Goal: Task Accomplishment & Management: Complete application form

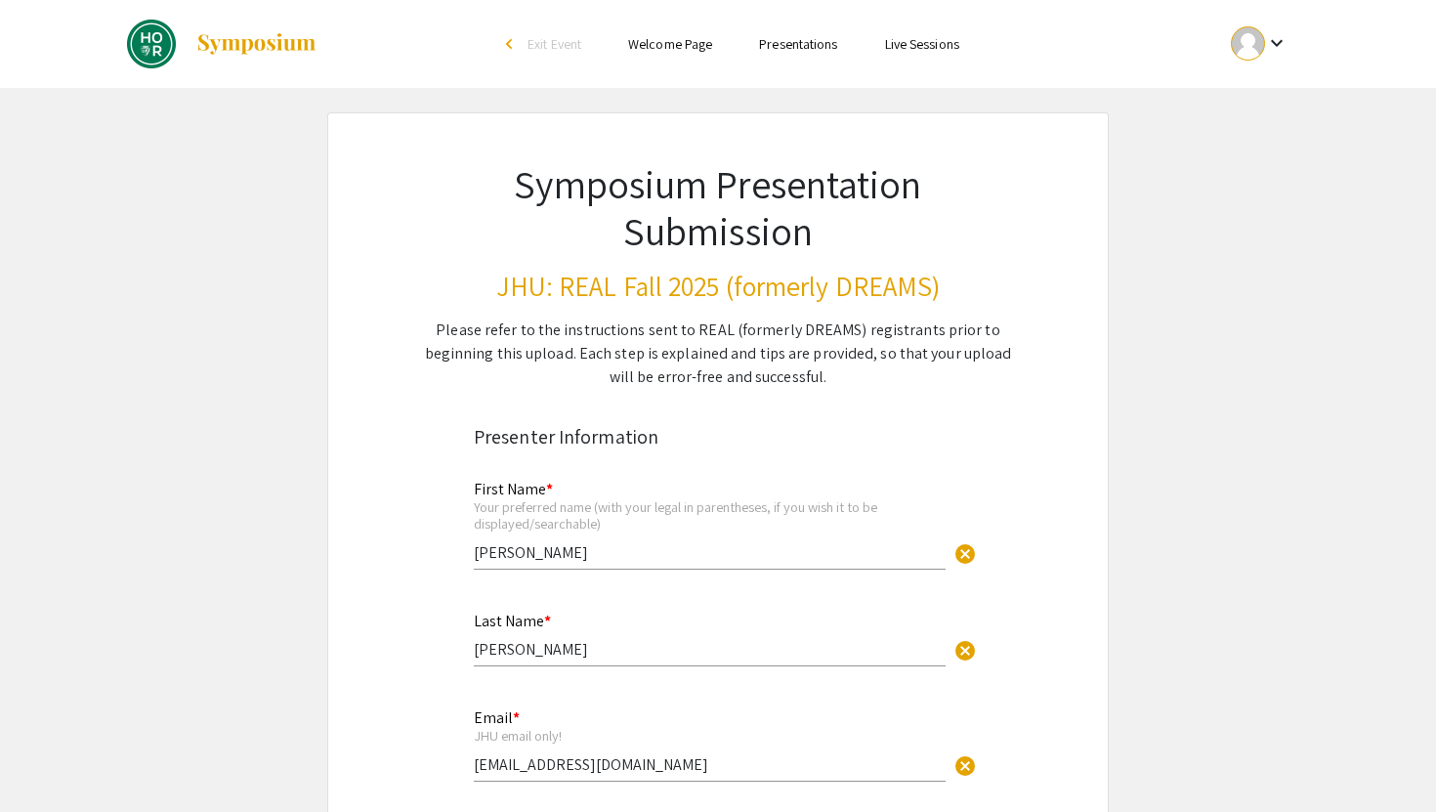
scroll to position [1221, 0]
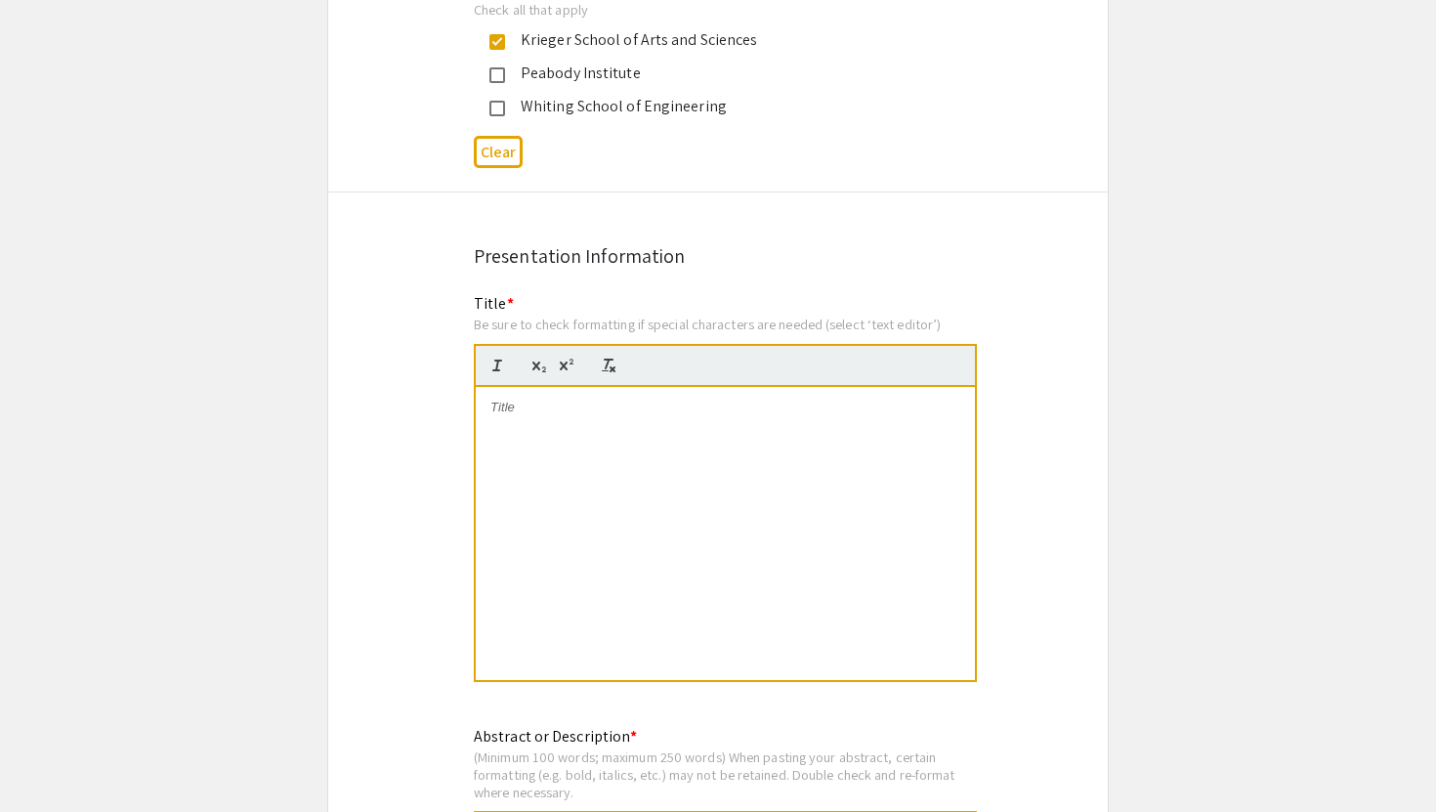
click at [531, 424] on div at bounding box center [725, 533] width 499 height 293
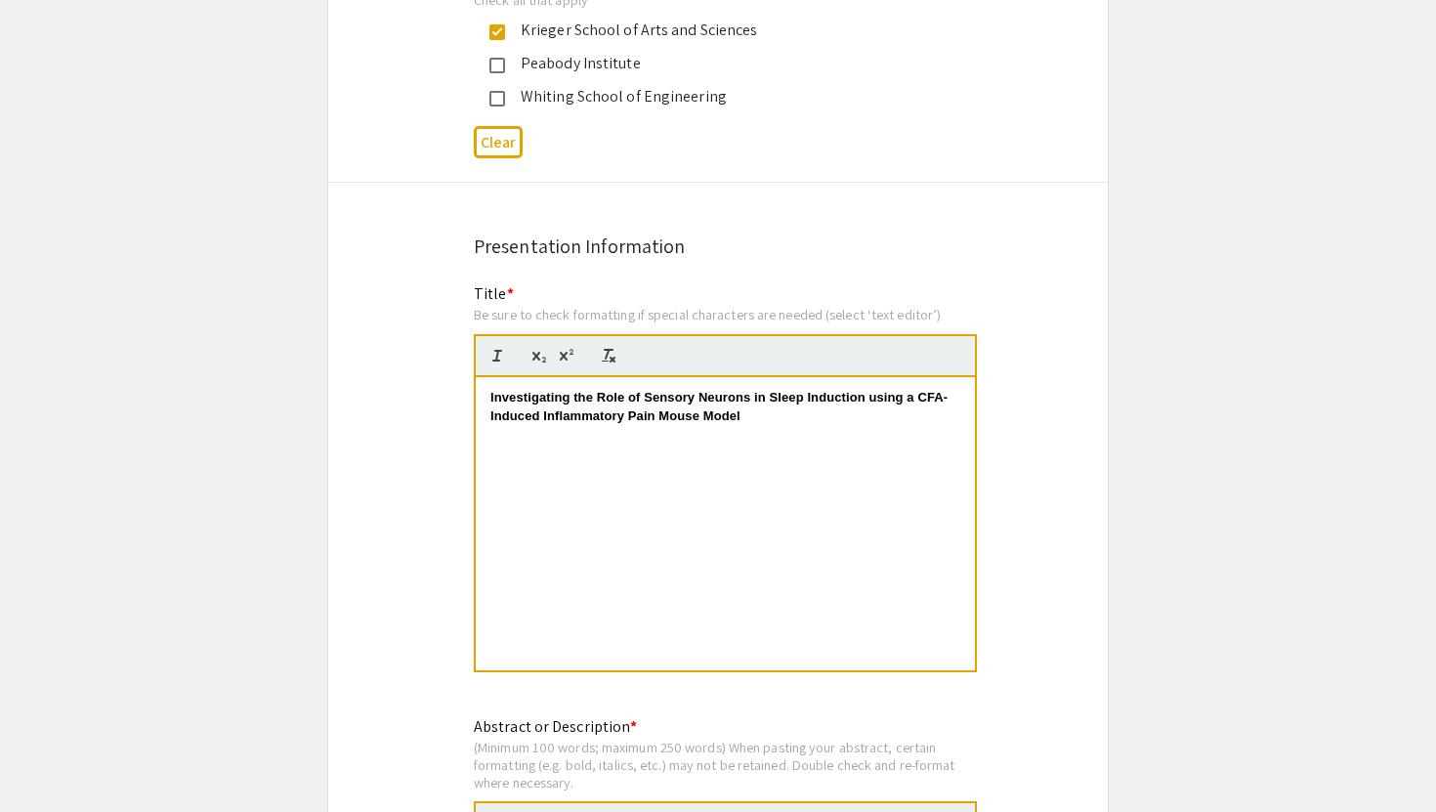
click at [490, 422] on strong "Investigating the Role of Sensory Neurons in Sleep Induction using a CFA-Induce…" at bounding box center [718, 406] width 457 height 32
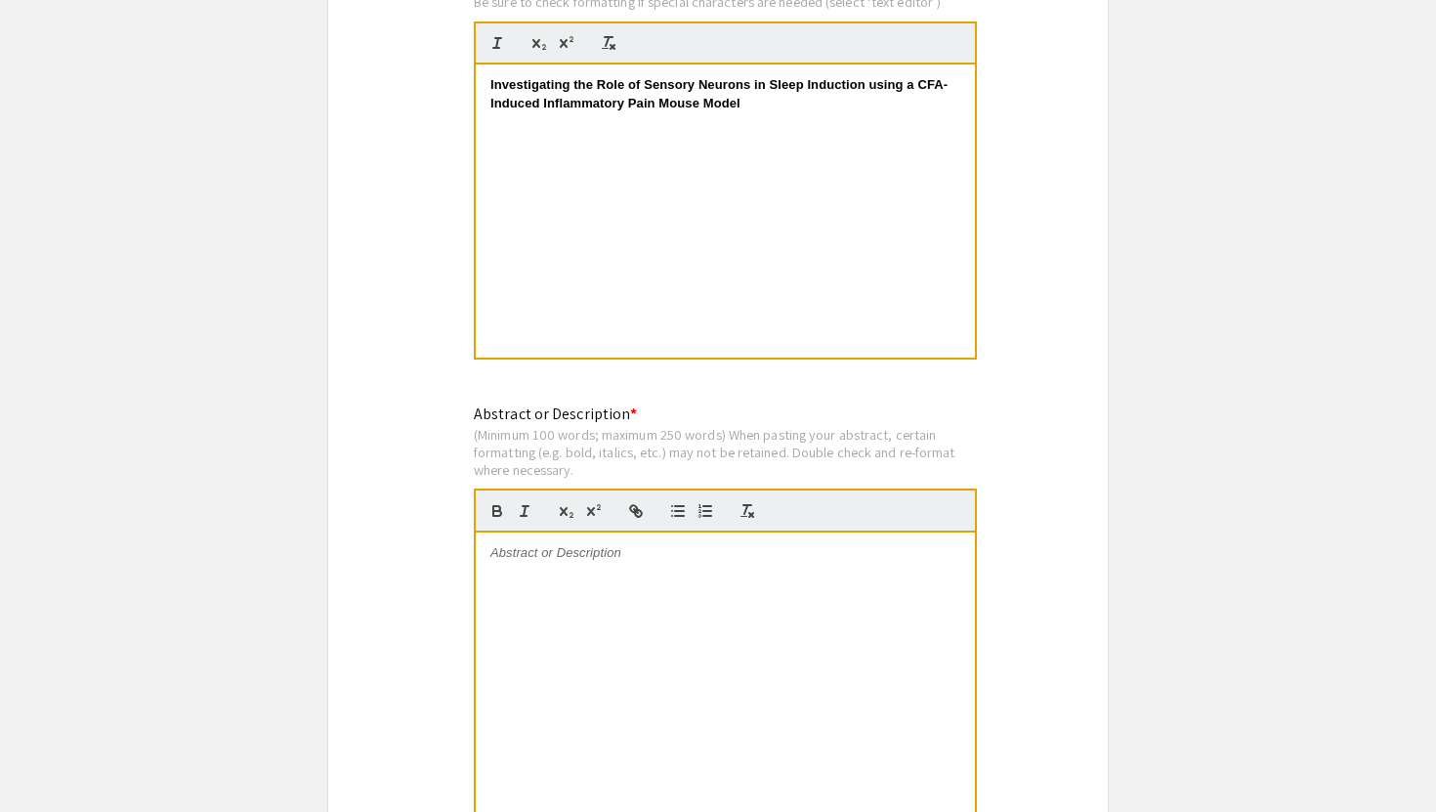
scroll to position [1555, 0]
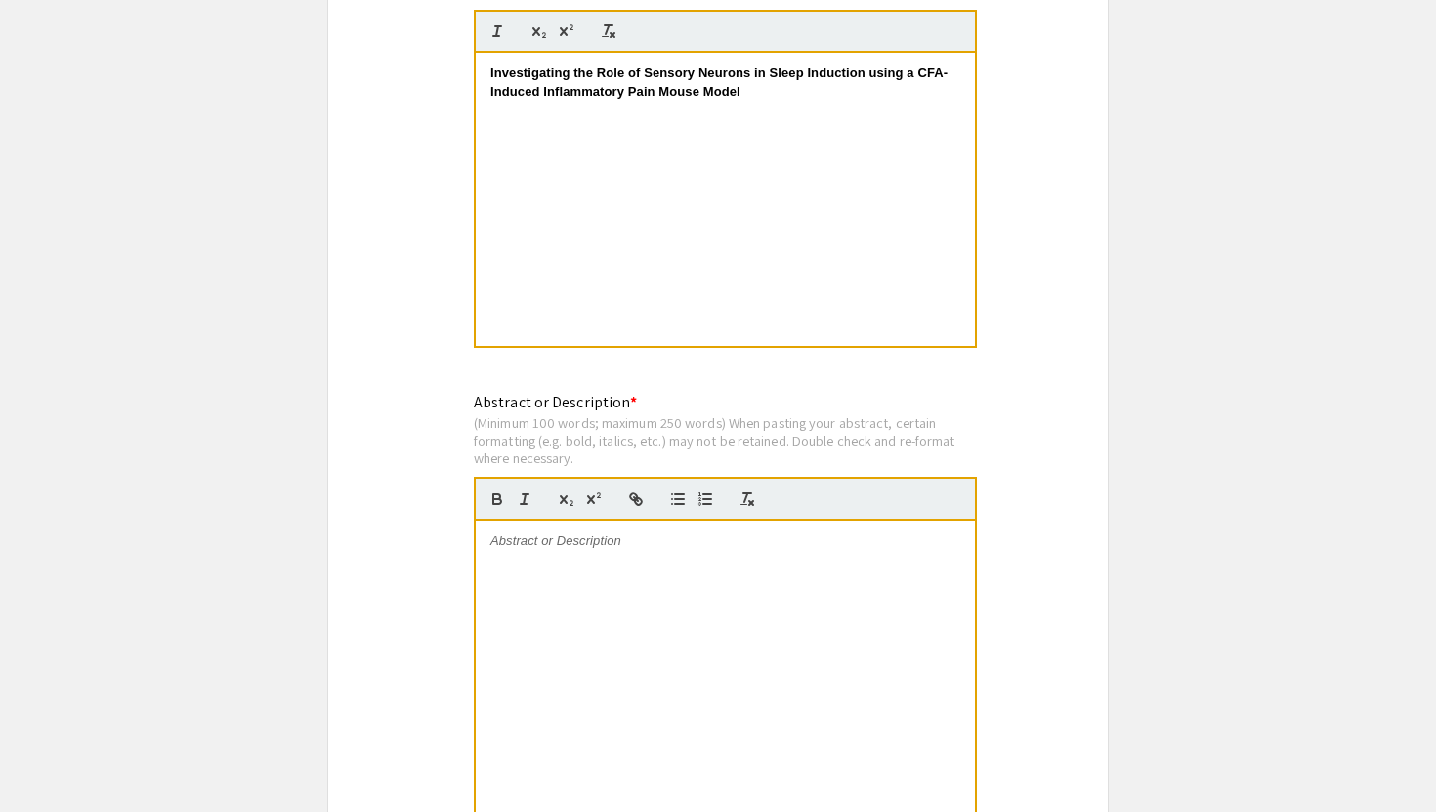
click at [539, 602] on div at bounding box center [725, 667] width 499 height 293
click at [661, 604] on div at bounding box center [725, 667] width 499 height 293
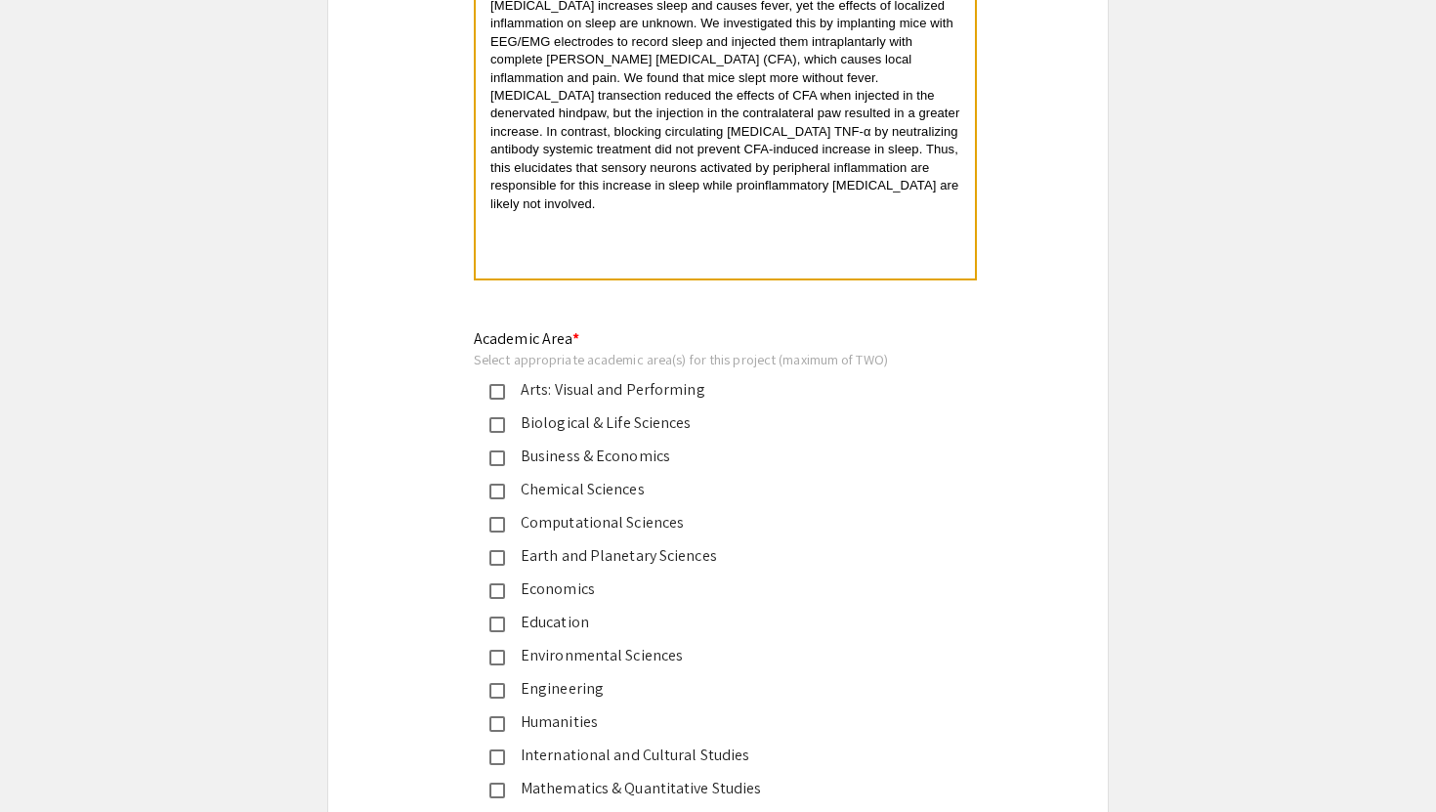
scroll to position [2093, 0]
click at [682, 415] on div "Biological & Life Sciences" at bounding box center [710, 420] width 410 height 23
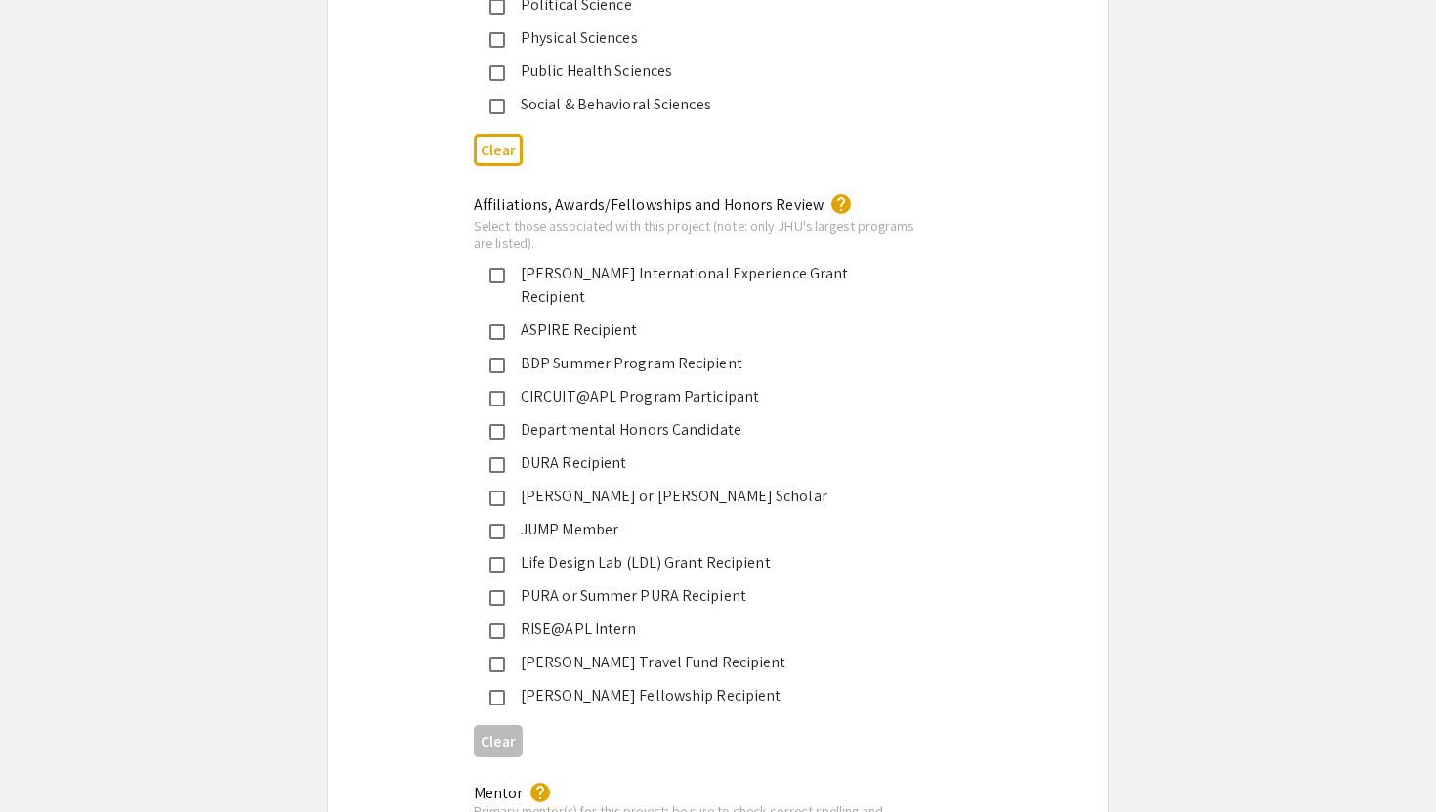
scroll to position [2981, 0]
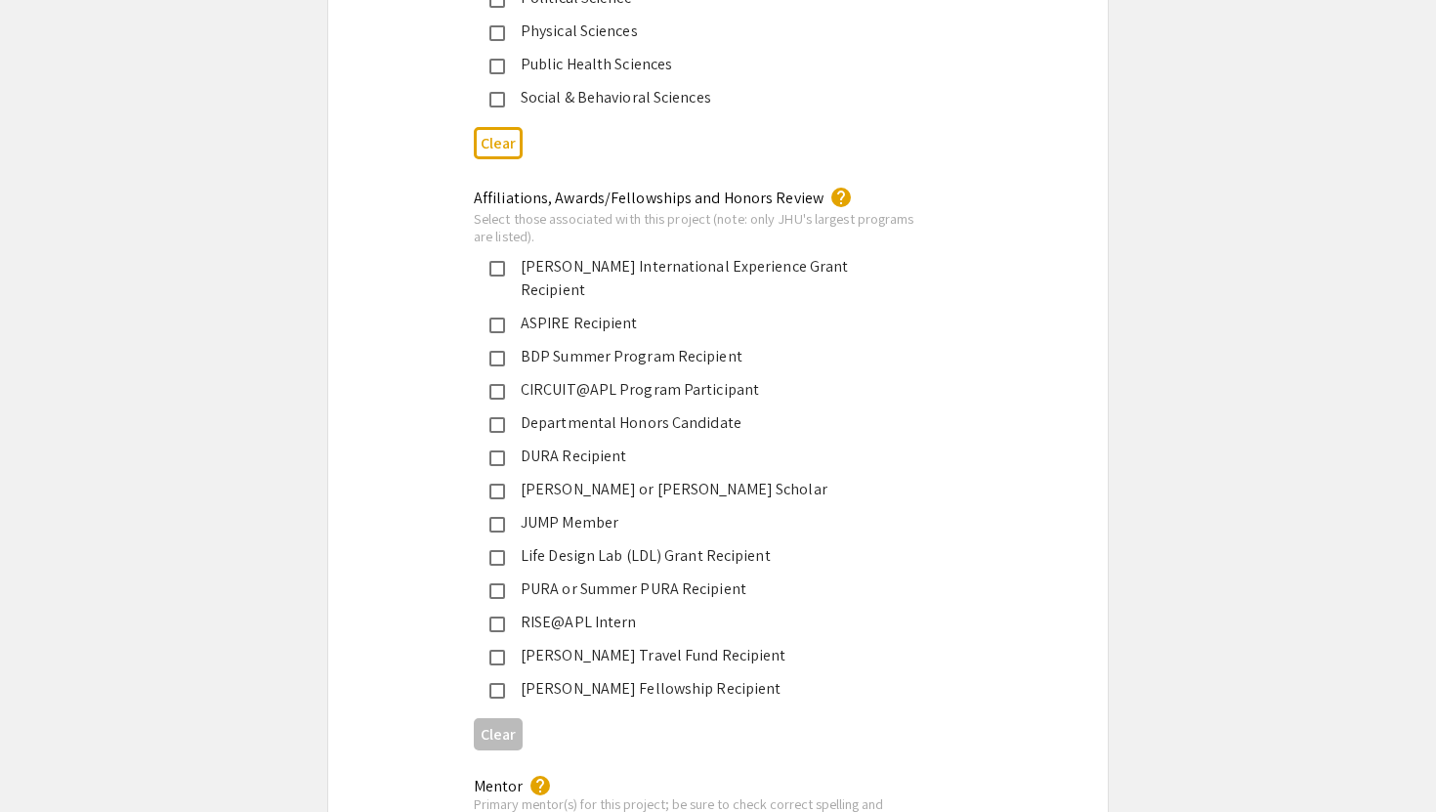
click at [689, 577] on div "PURA or Summer PURA Recipient" at bounding box center [710, 588] width 410 height 23
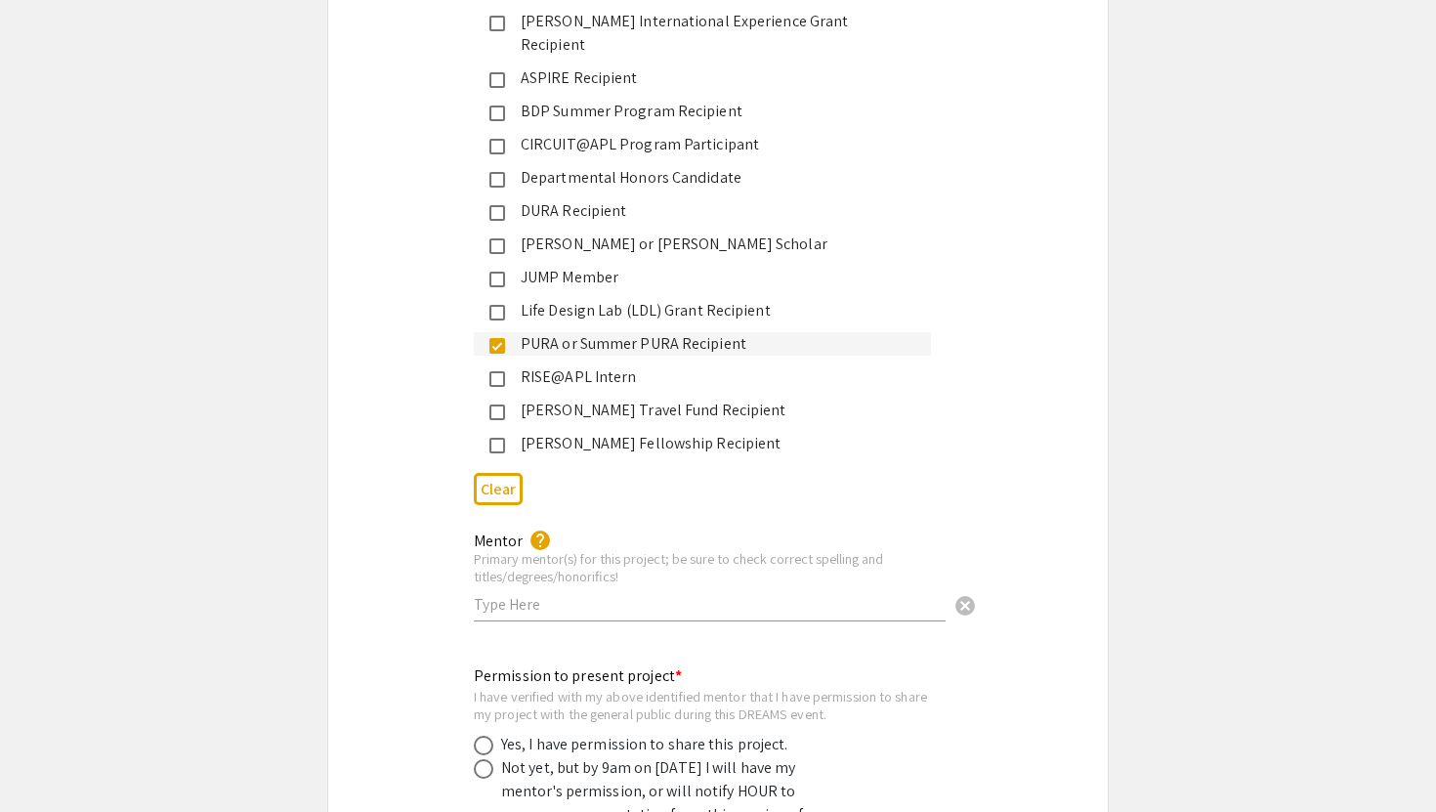
scroll to position [3247, 0]
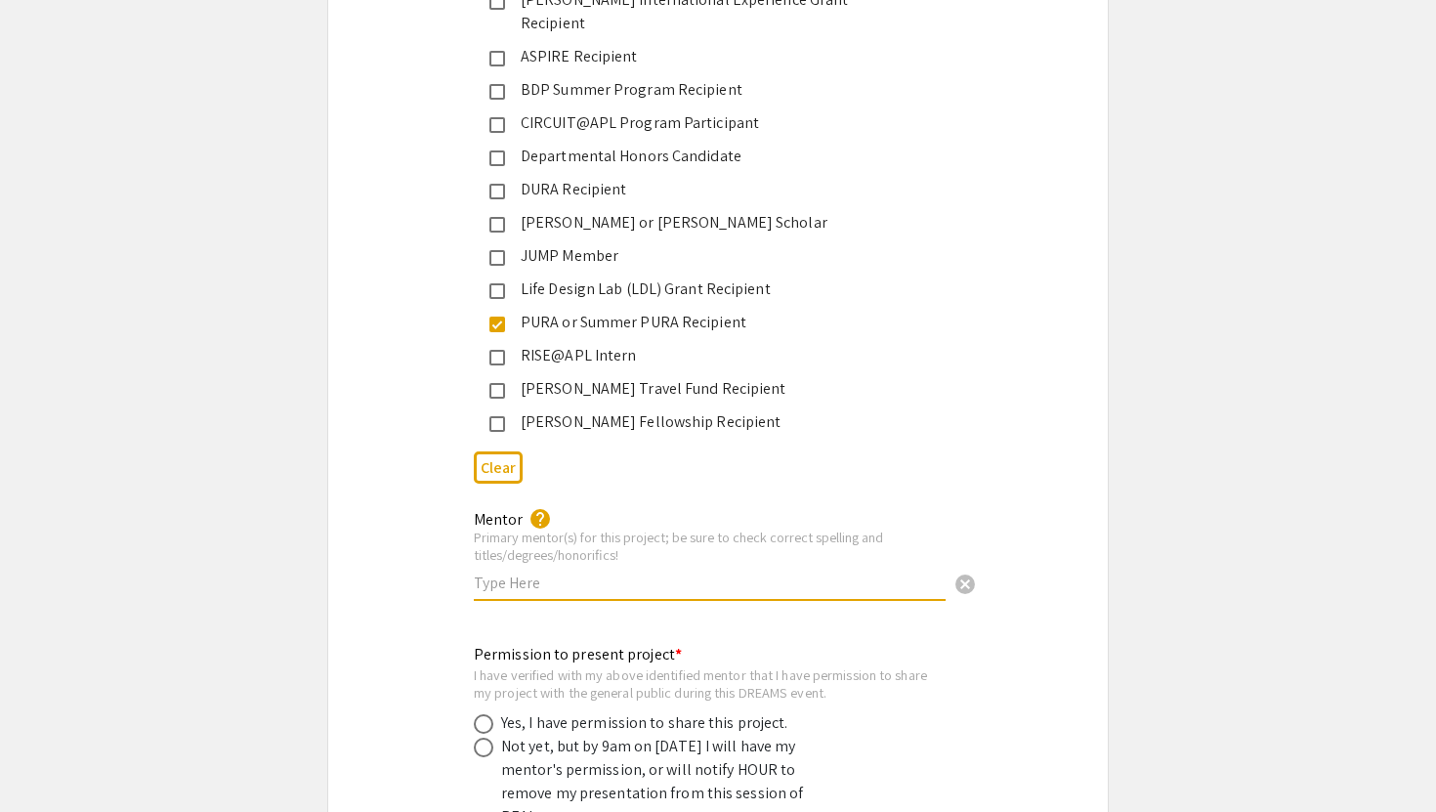
click at [826, 572] on input "text" at bounding box center [710, 582] width 472 height 21
type input "[PERSON_NAME], [PERSON_NAME]"
click at [1211, 381] on app-submissions "Symposium Presentation Submission JHU: REAL Fall 2025 (formerly DREAMS) Please …" at bounding box center [718, 161] width 1436 height 6592
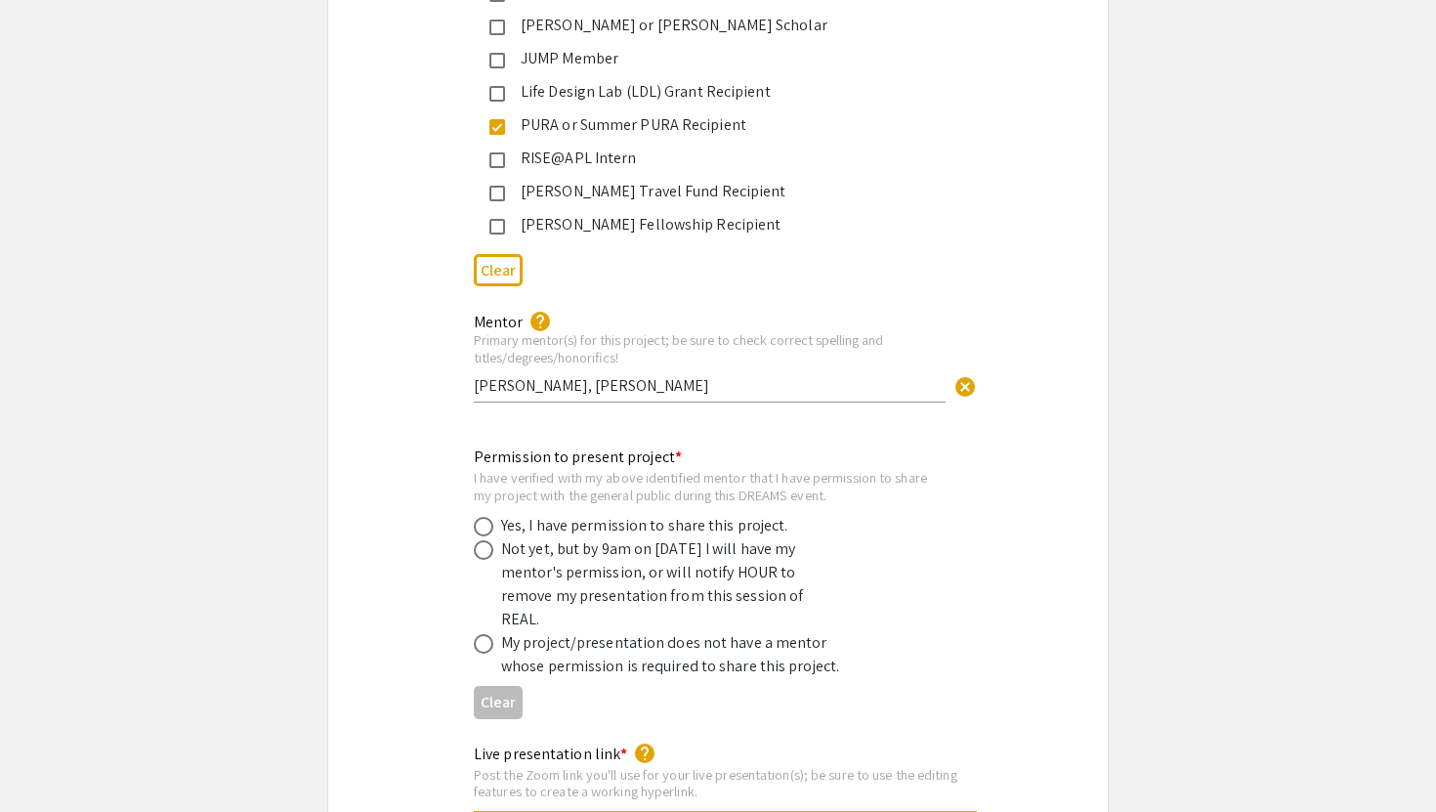
scroll to position [3447, 0]
click at [748, 512] on div "Yes, I have permission to share this project." at bounding box center [644, 523] width 287 height 23
click at [476, 515] on span at bounding box center [484, 525] width 20 height 20
click at [476, 515] on input "radio" at bounding box center [484, 525] width 20 height 20
radio input "true"
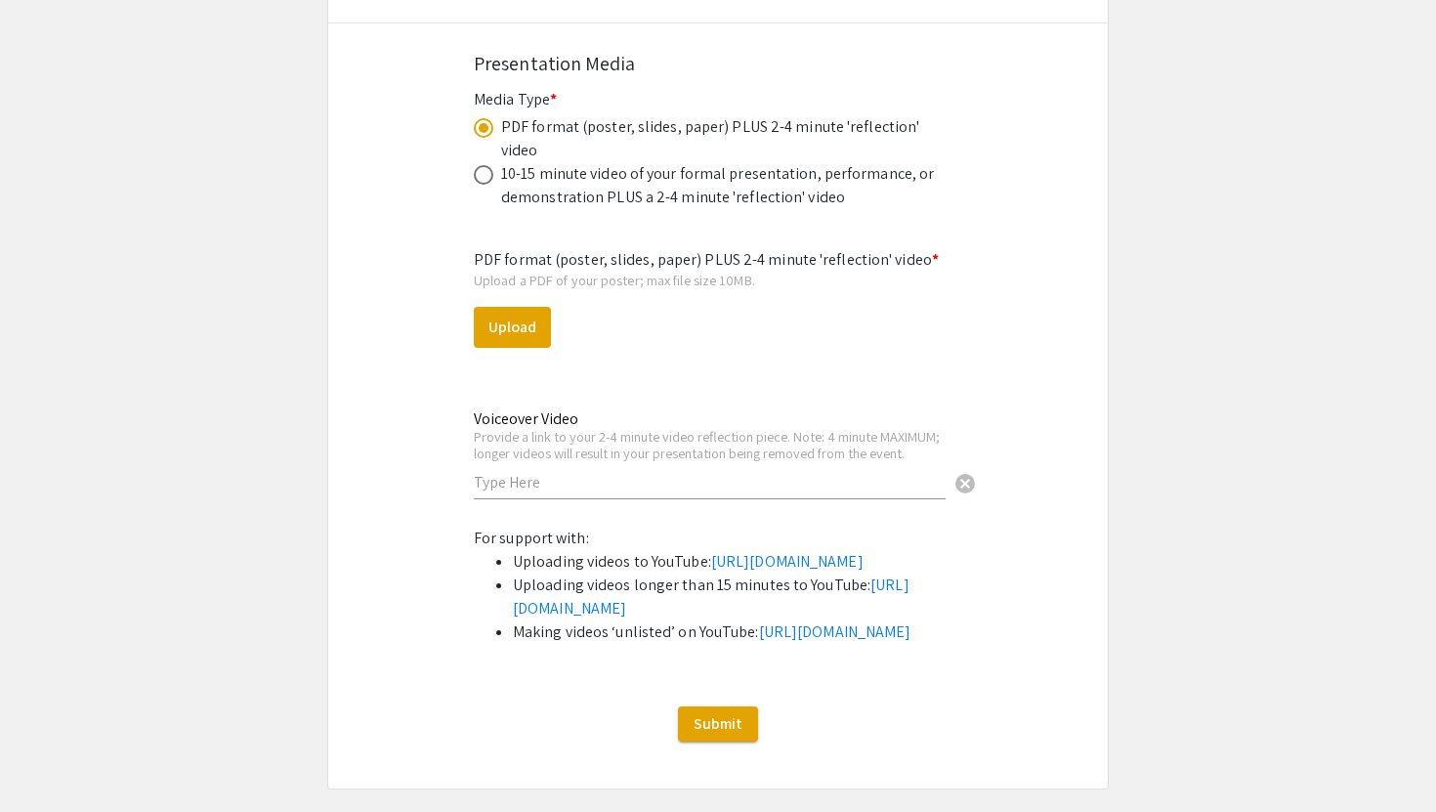
scroll to position [5932, 0]
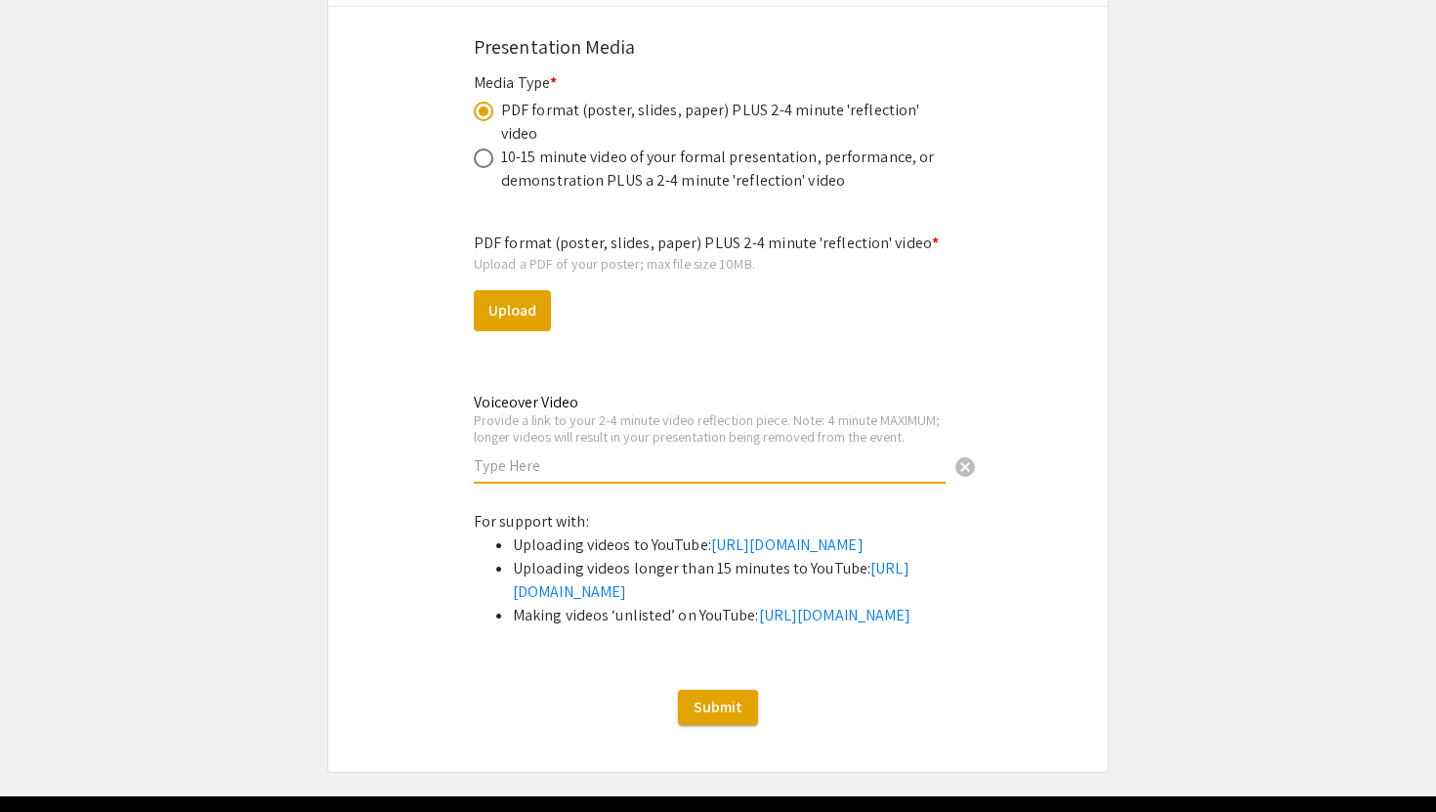
click at [592, 455] on input "text" at bounding box center [710, 465] width 472 height 21
paste input "[URL][DOMAIN_NAME]"
type input "[URL][DOMAIN_NAME]"
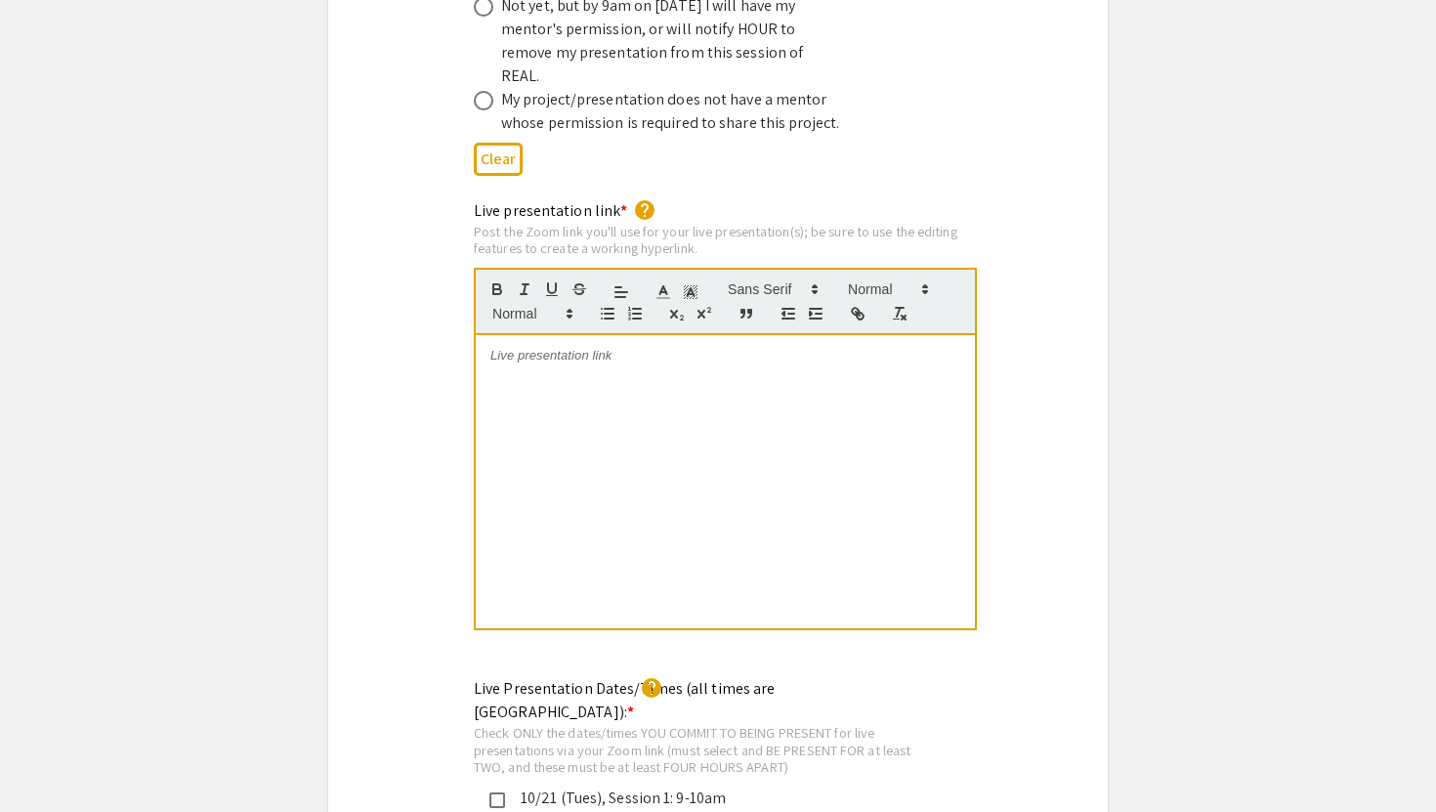
scroll to position [3991, 0]
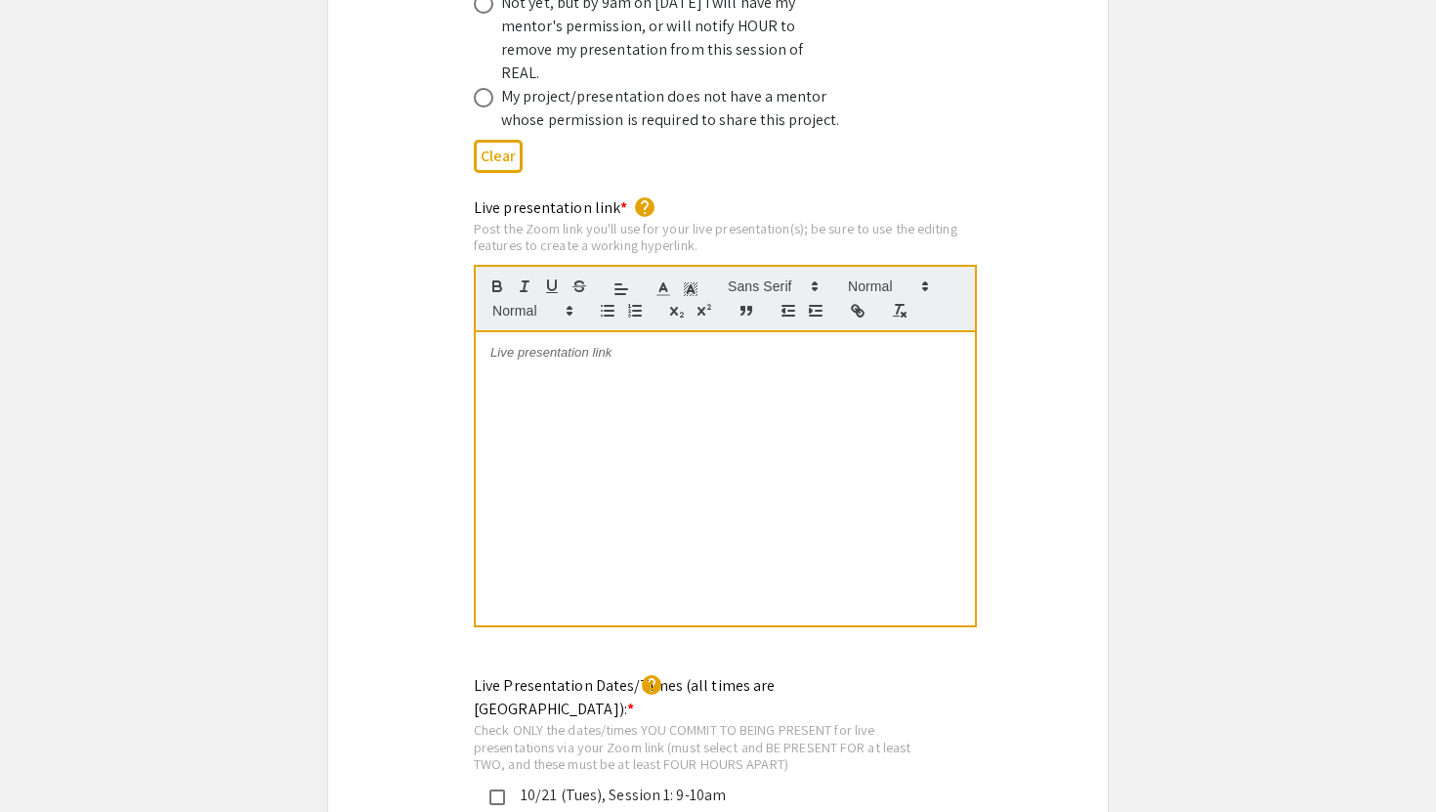
click at [802, 428] on div at bounding box center [725, 478] width 499 height 293
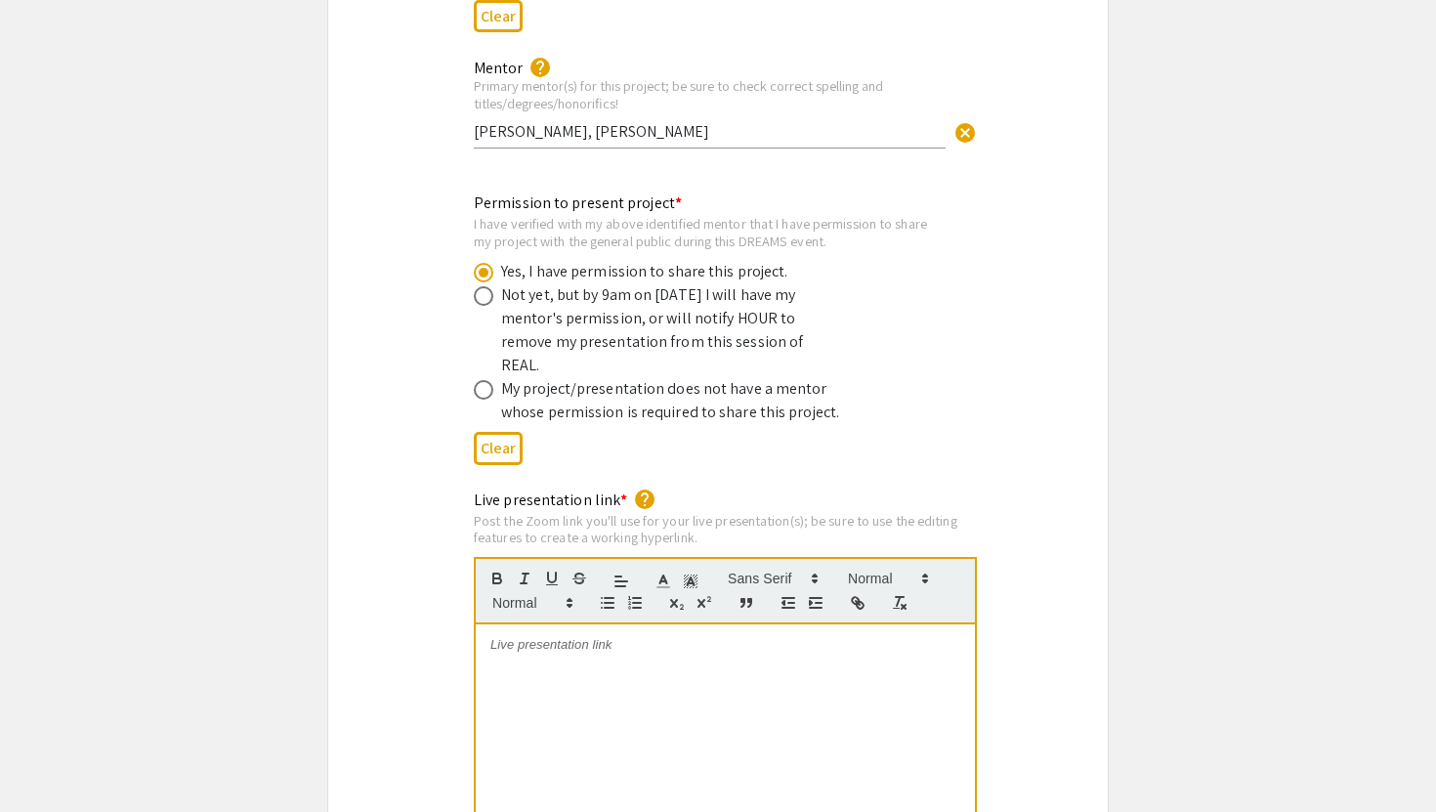
scroll to position [3711, 0]
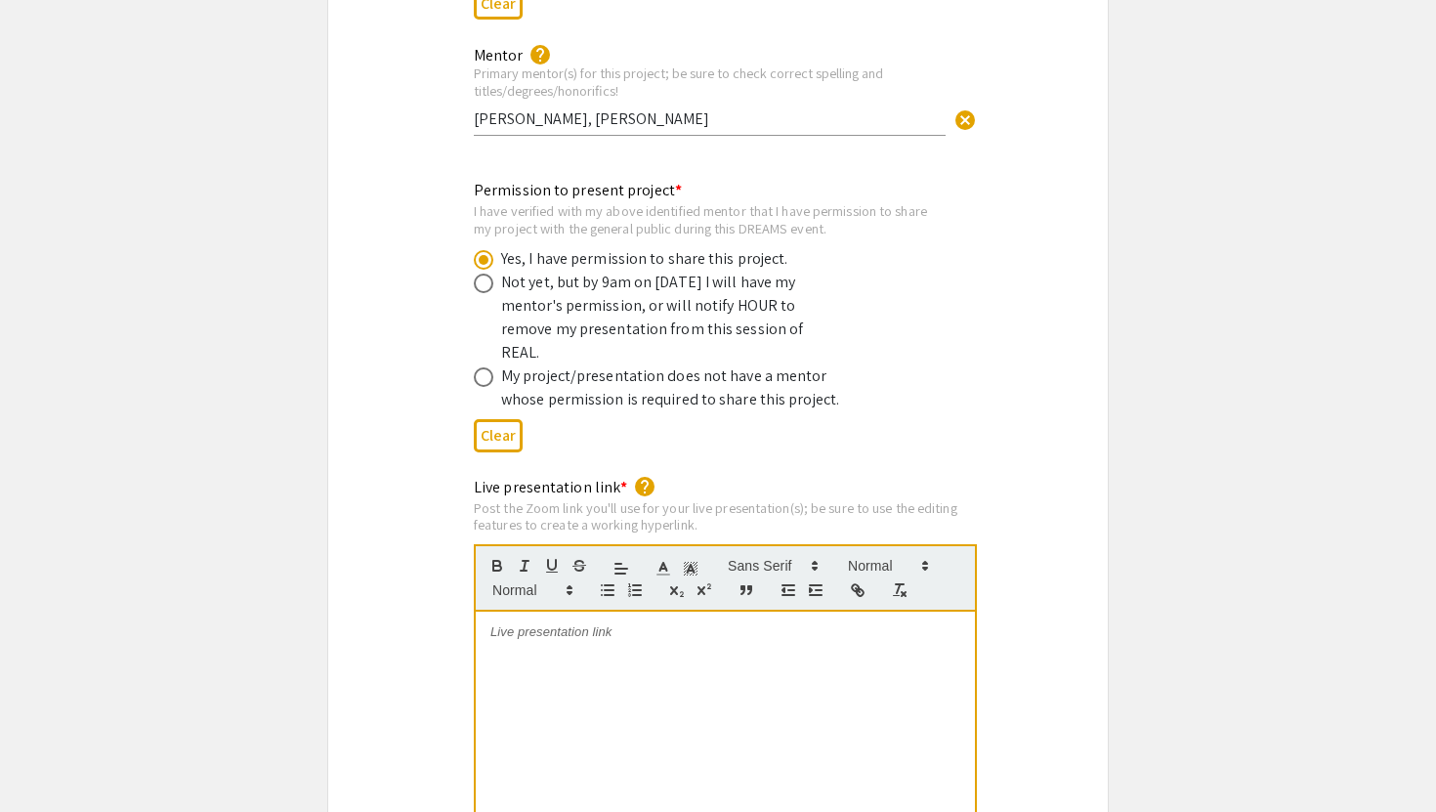
click at [564, 612] on div at bounding box center [725, 758] width 499 height 293
drag, startPoint x: 772, startPoint y: 593, endPoint x: 473, endPoint y: 590, distance: 299.0
click at [474, 612] on div "[URL][DOMAIN_NAME]" at bounding box center [725, 759] width 503 height 295
click at [856, 581] on icon "button" at bounding box center [858, 590] width 18 height 18
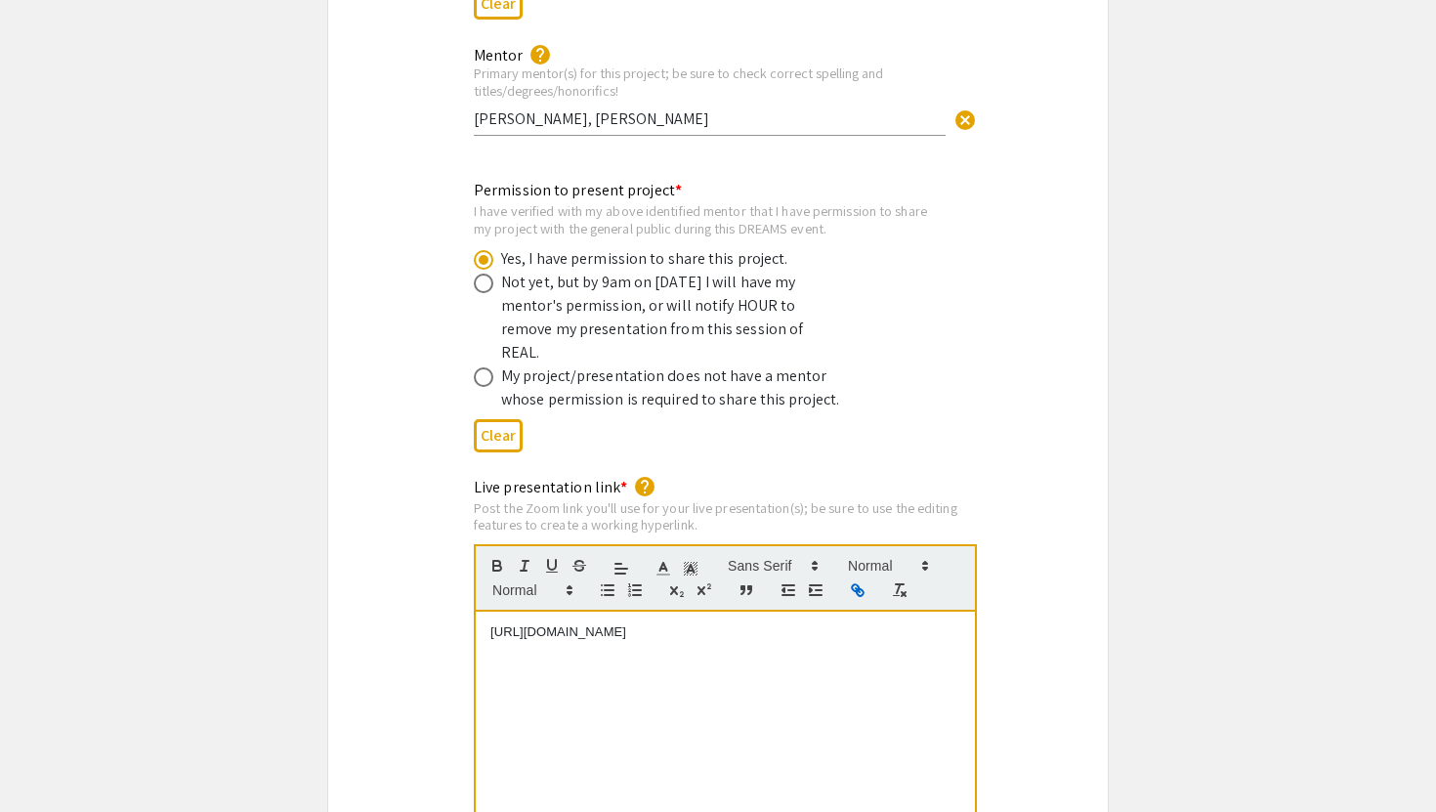
type input "[URL][DOMAIN_NAME]"
click at [740, 589] on link at bounding box center [733, 596] width 45 height 15
click at [793, 634] on div "[URL][DOMAIN_NAME]" at bounding box center [725, 758] width 499 height 293
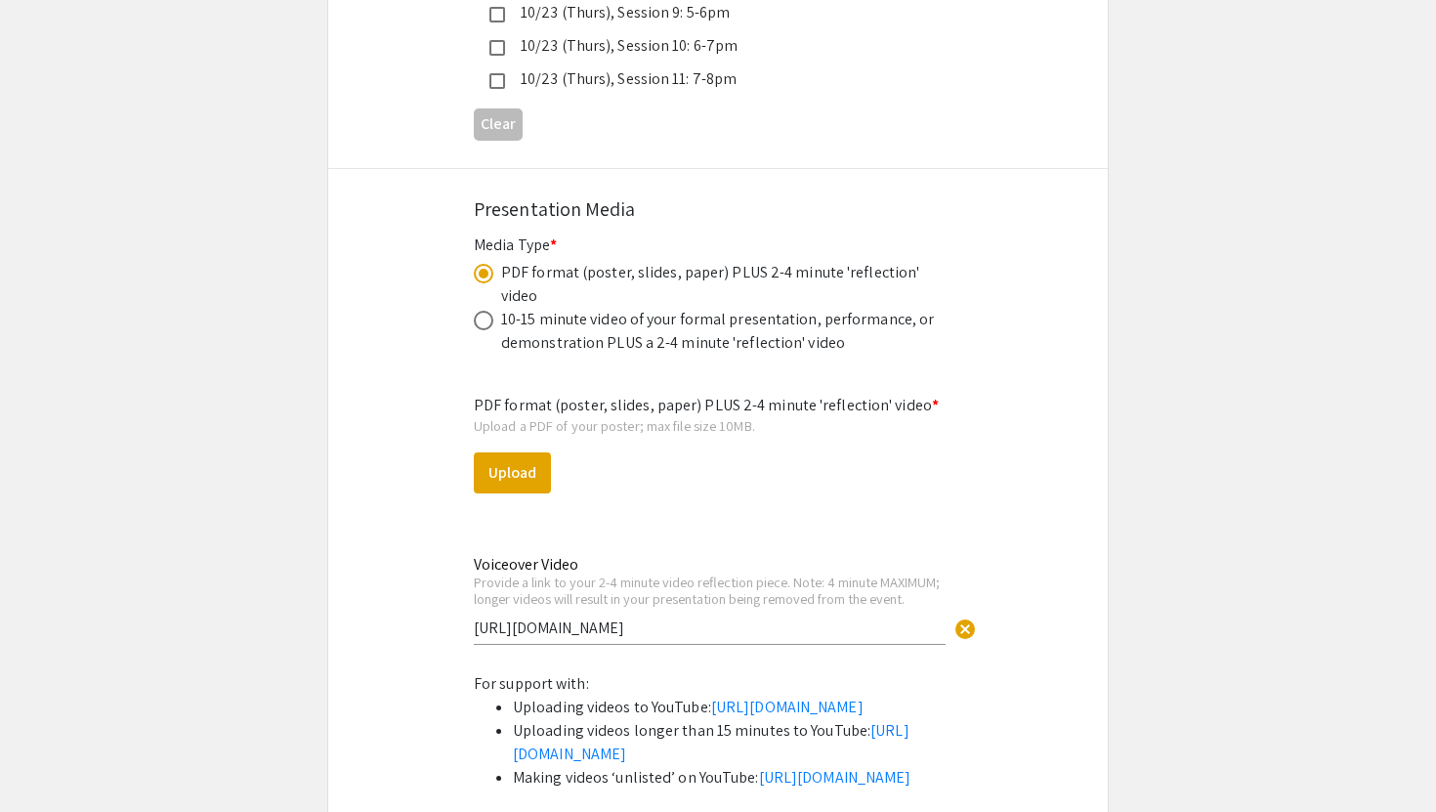
scroll to position [5845, 0]
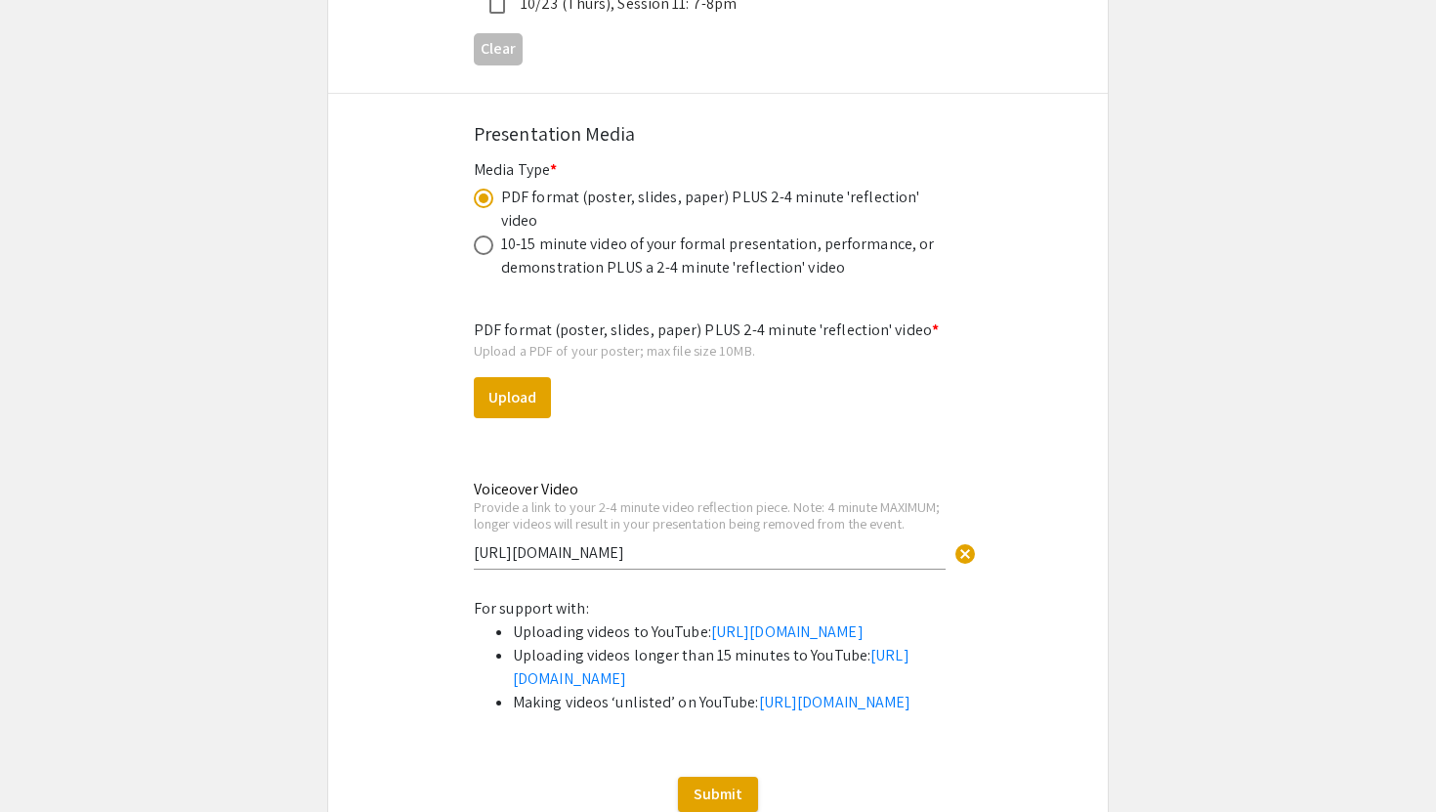
click at [724, 542] on input "[URL][DOMAIN_NAME]" at bounding box center [710, 552] width 472 height 21
click at [937, 346] on div "PDF format (poster, slides, paper) PLUS 2-4 minute 'reflection' video * Upload …" at bounding box center [718, 450] width 488 height 294
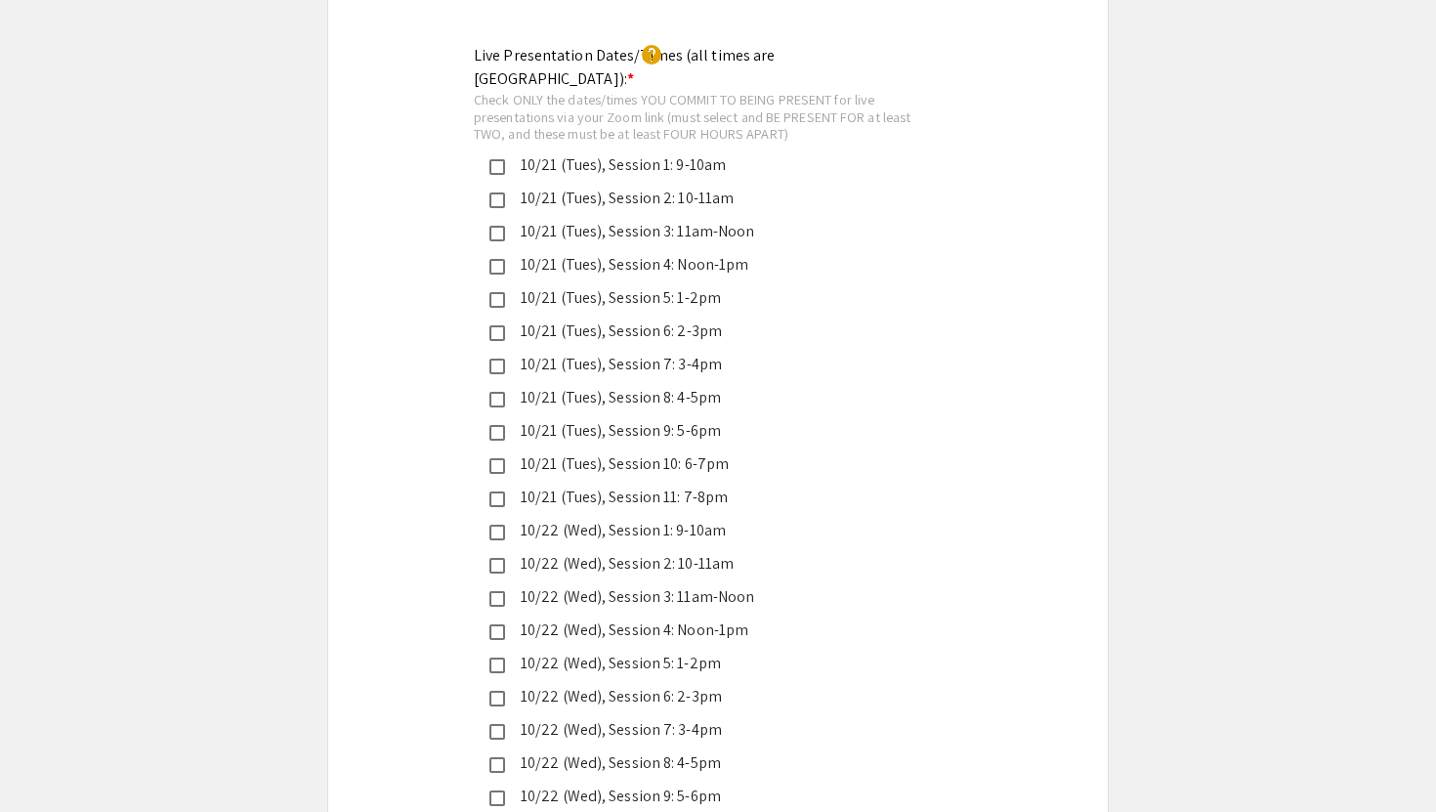
scroll to position [4665, 0]
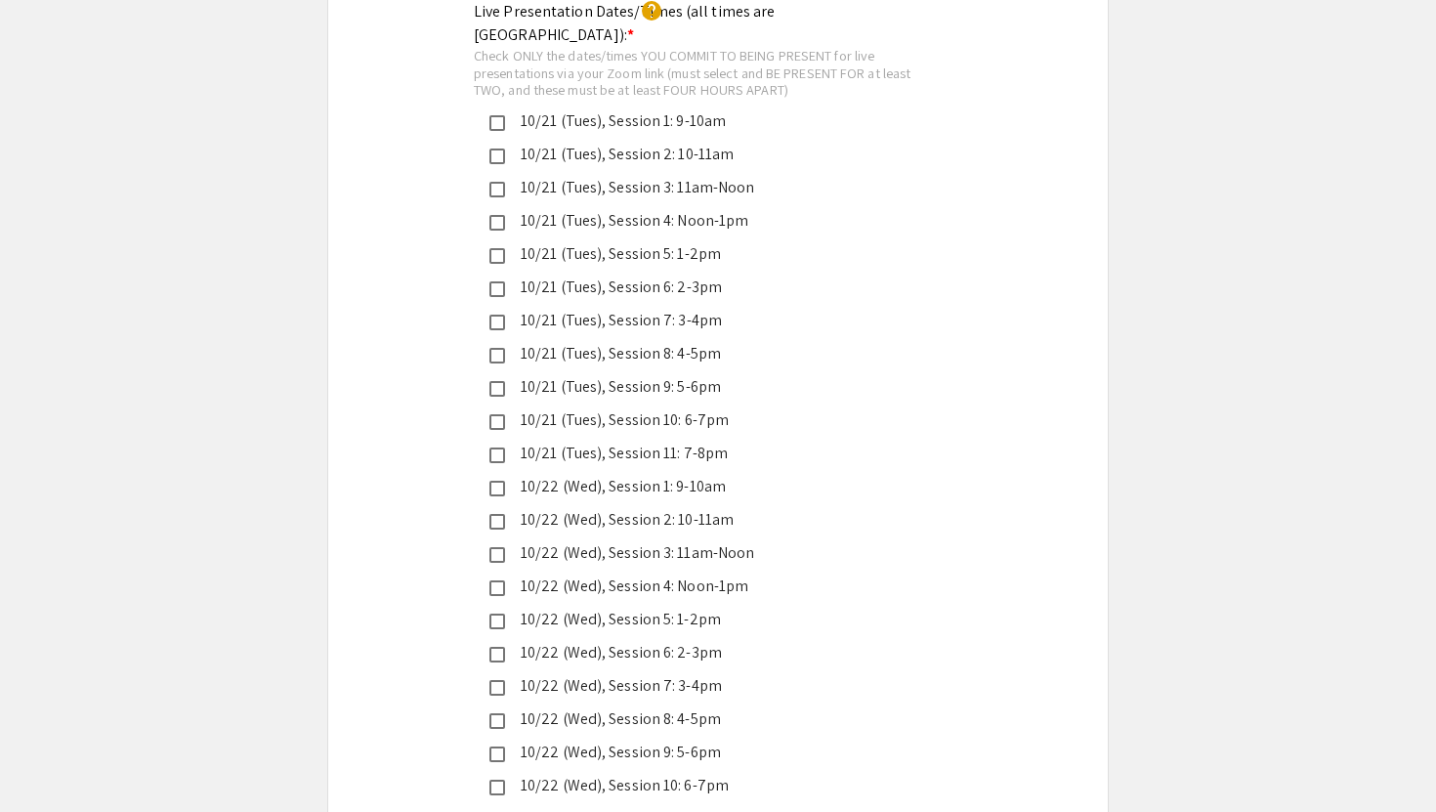
click at [717, 608] on div "10/22 (Wed), Session 5: 1-2pm" at bounding box center [710, 619] width 410 height 23
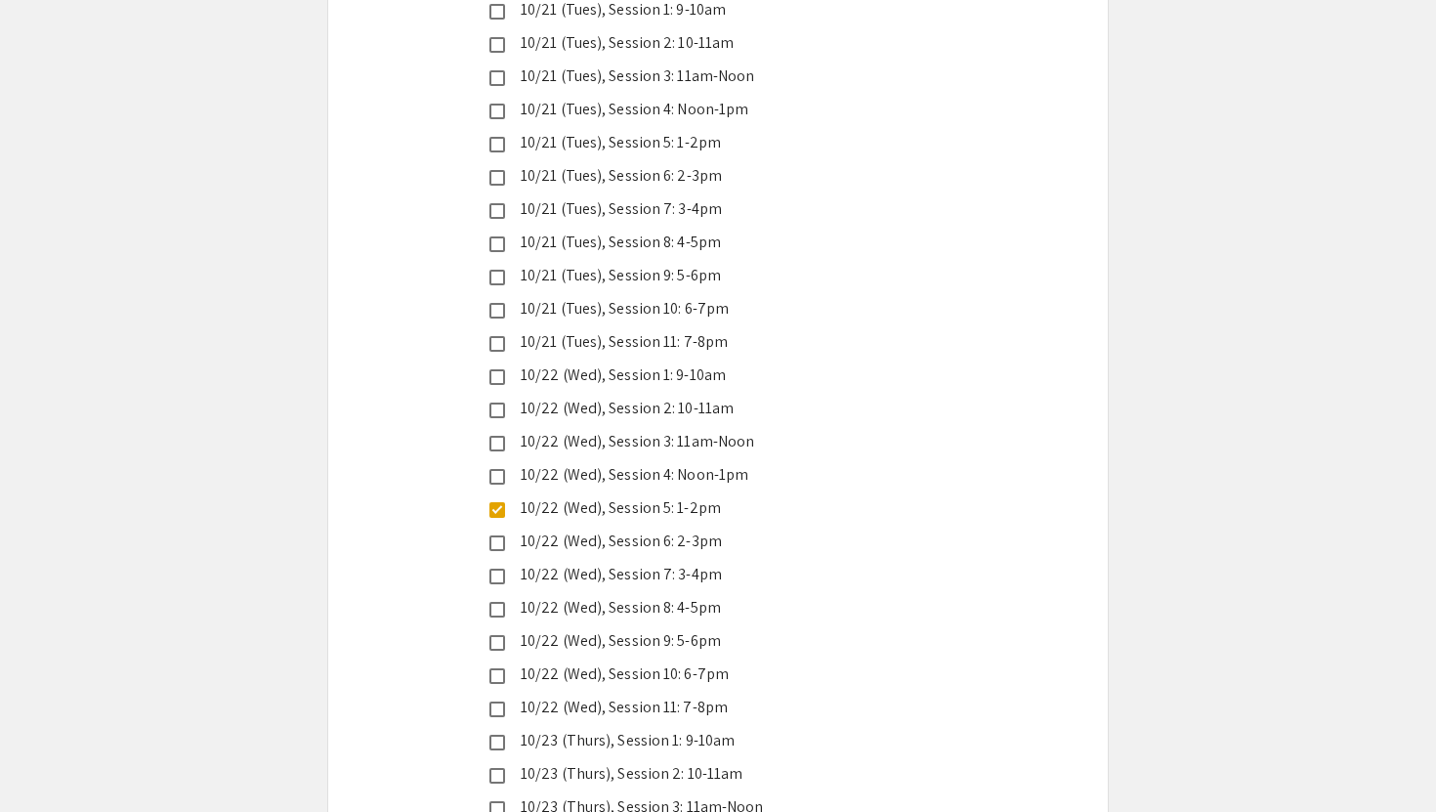
scroll to position [4779, 0]
click at [708, 659] on div "10/22 (Wed), Session 10: 6-7pm" at bounding box center [710, 670] width 410 height 23
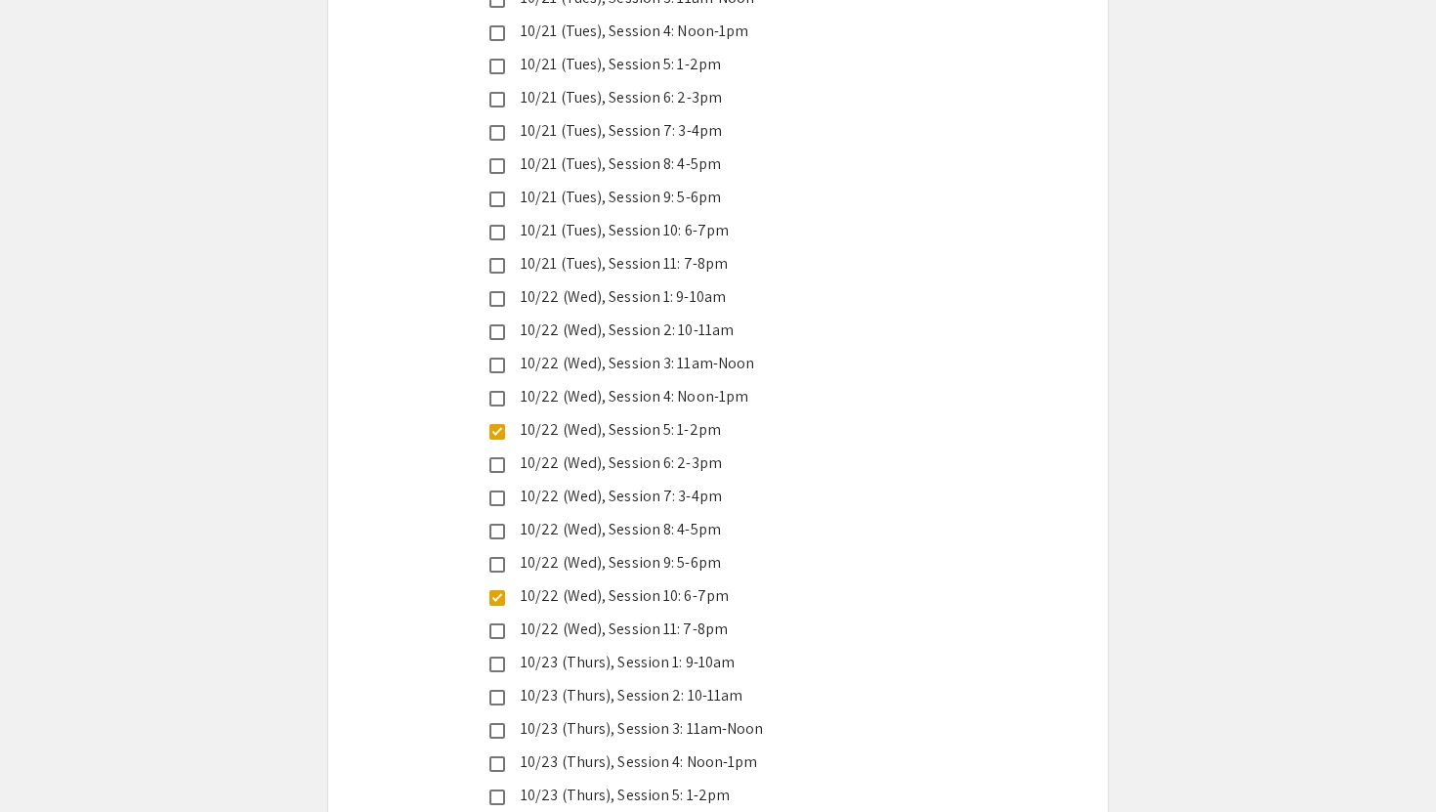
scroll to position [4865, 0]
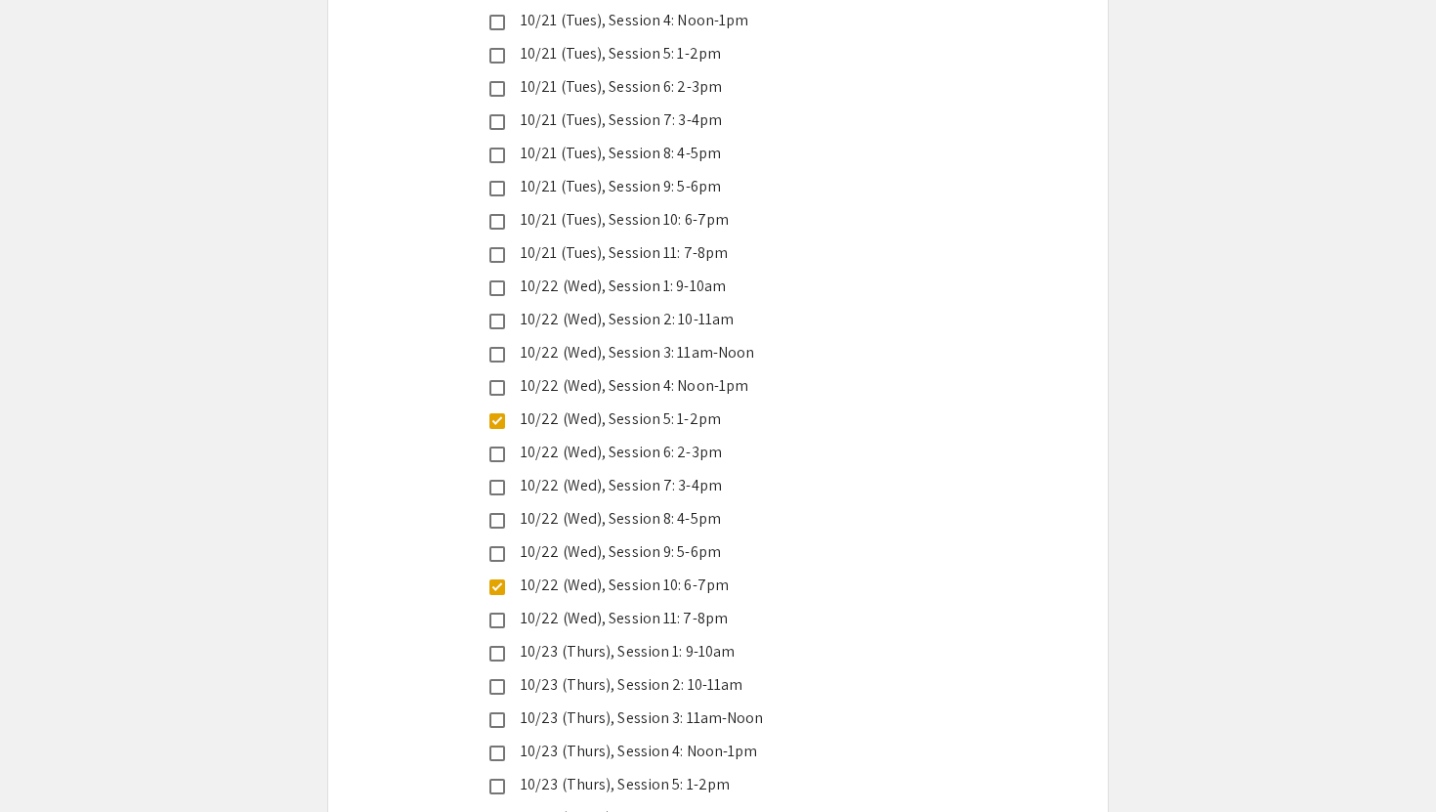
click at [677, 407] on div "10/22 (Wed), Session 5: 1-2pm" at bounding box center [710, 418] width 410 height 23
click at [668, 640] on div "10/23 (Thurs), Session 1: 9-10am" at bounding box center [710, 651] width 410 height 23
click at [669, 706] on div "10/23 (Thurs), Session 3: 11am-Noon" at bounding box center [710, 717] width 410 height 23
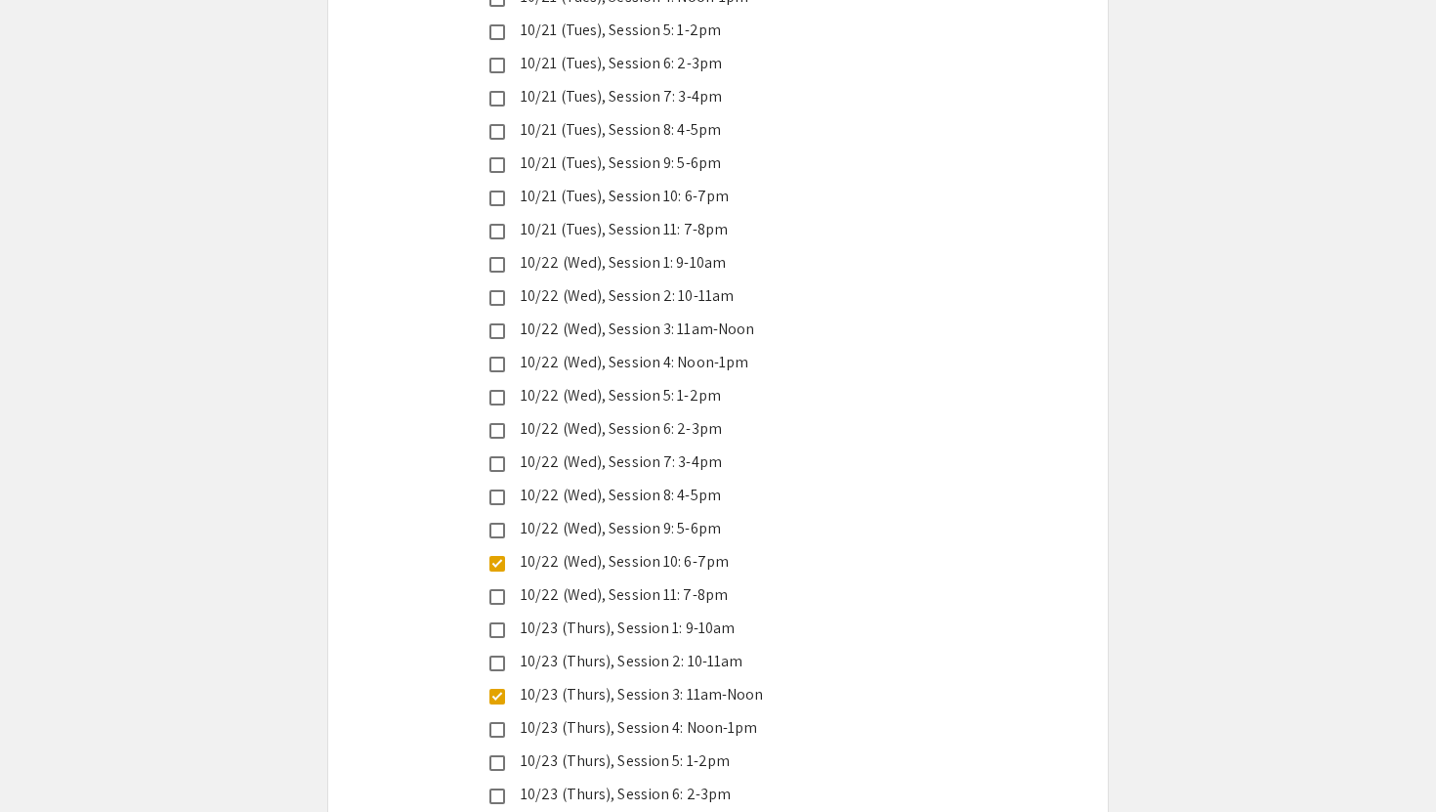
scroll to position [4893, 0]
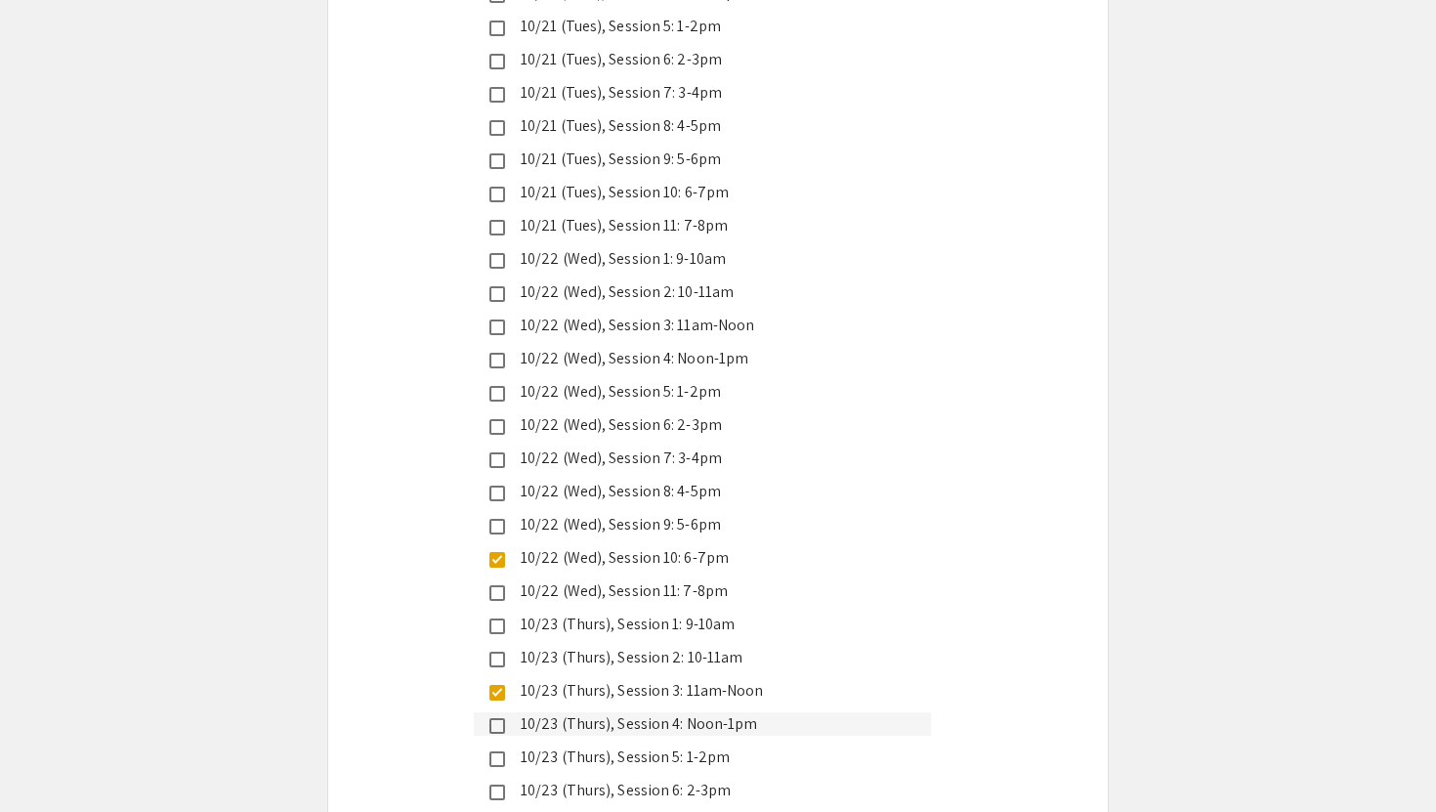
click at [669, 712] on div "10/23 (Thurs), Session 4: Noon-1pm" at bounding box center [710, 723] width 410 height 23
click at [671, 679] on div "10/23 (Thurs), Session 3: 11am-Noon" at bounding box center [710, 690] width 410 height 23
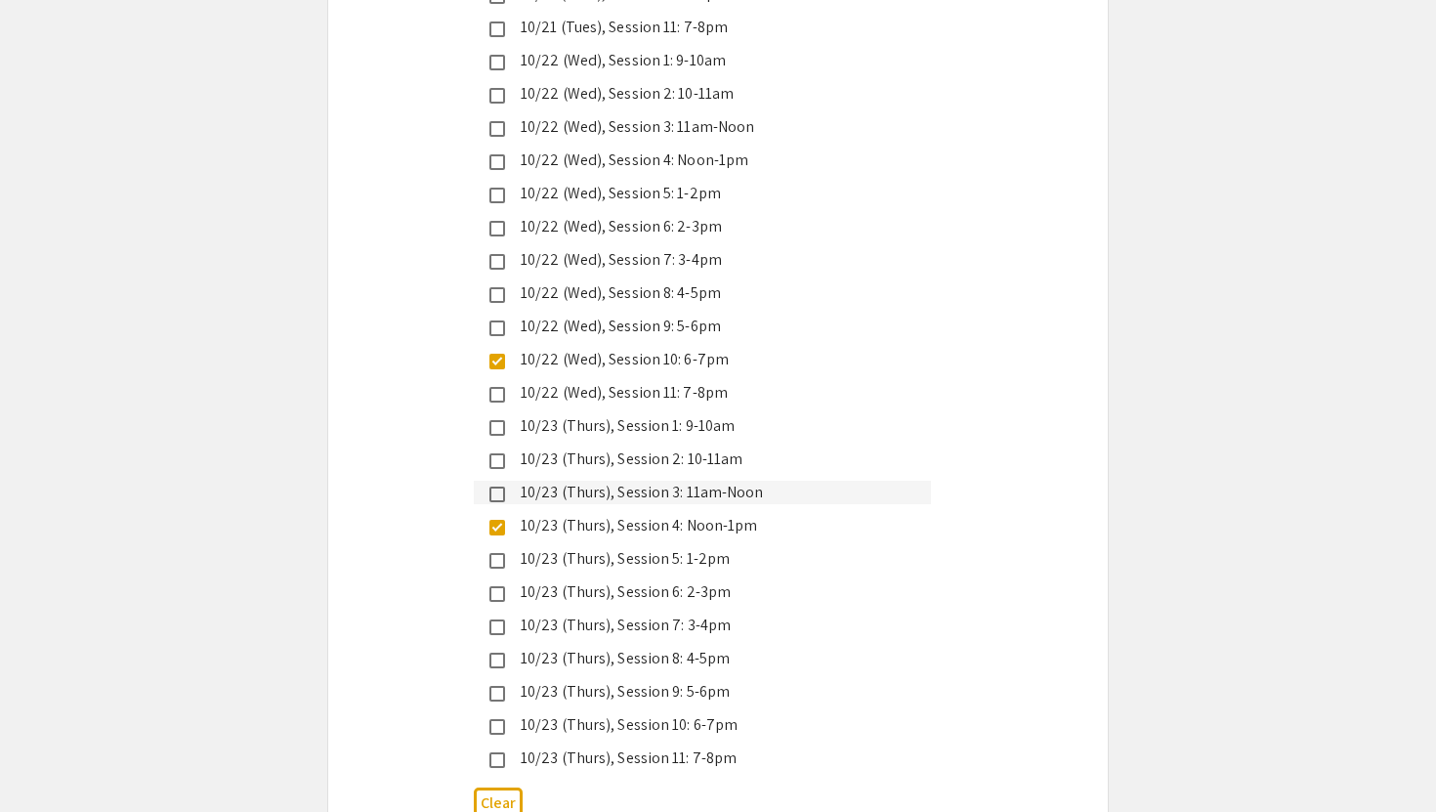
scroll to position [5095, 0]
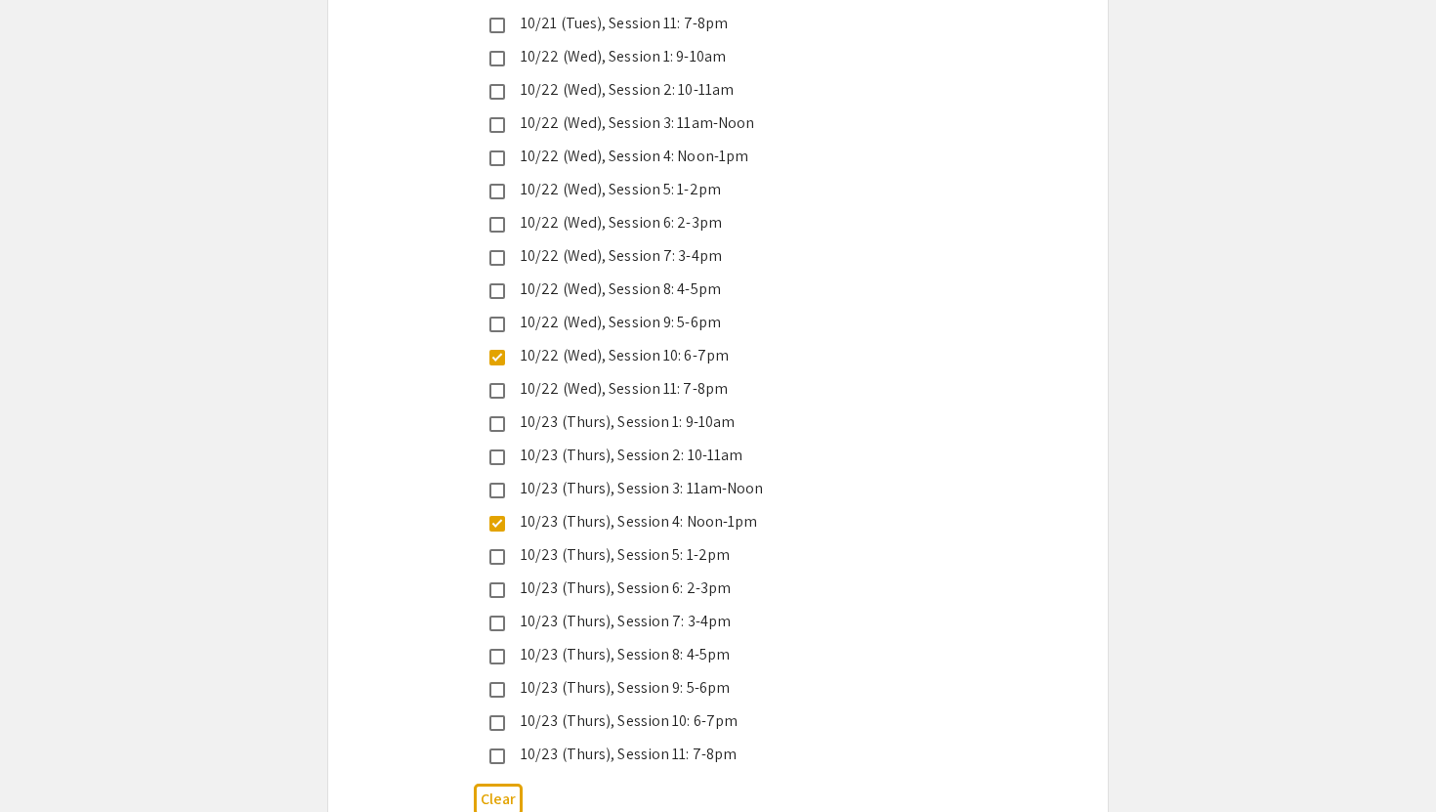
click at [774, 709] on div "10/23 (Thurs), Session 10: 6-7pm" at bounding box center [710, 720] width 410 height 23
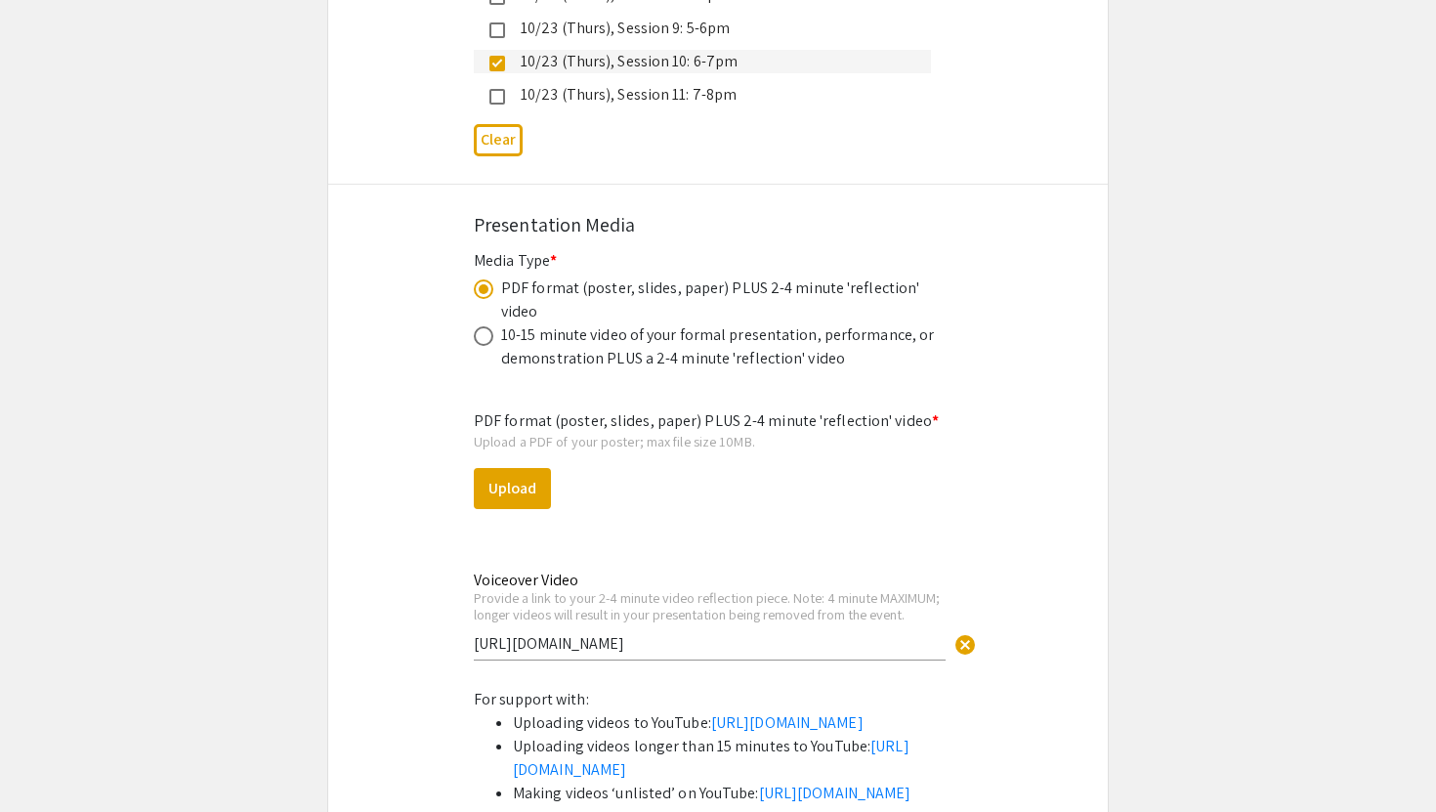
scroll to position [5749, 0]
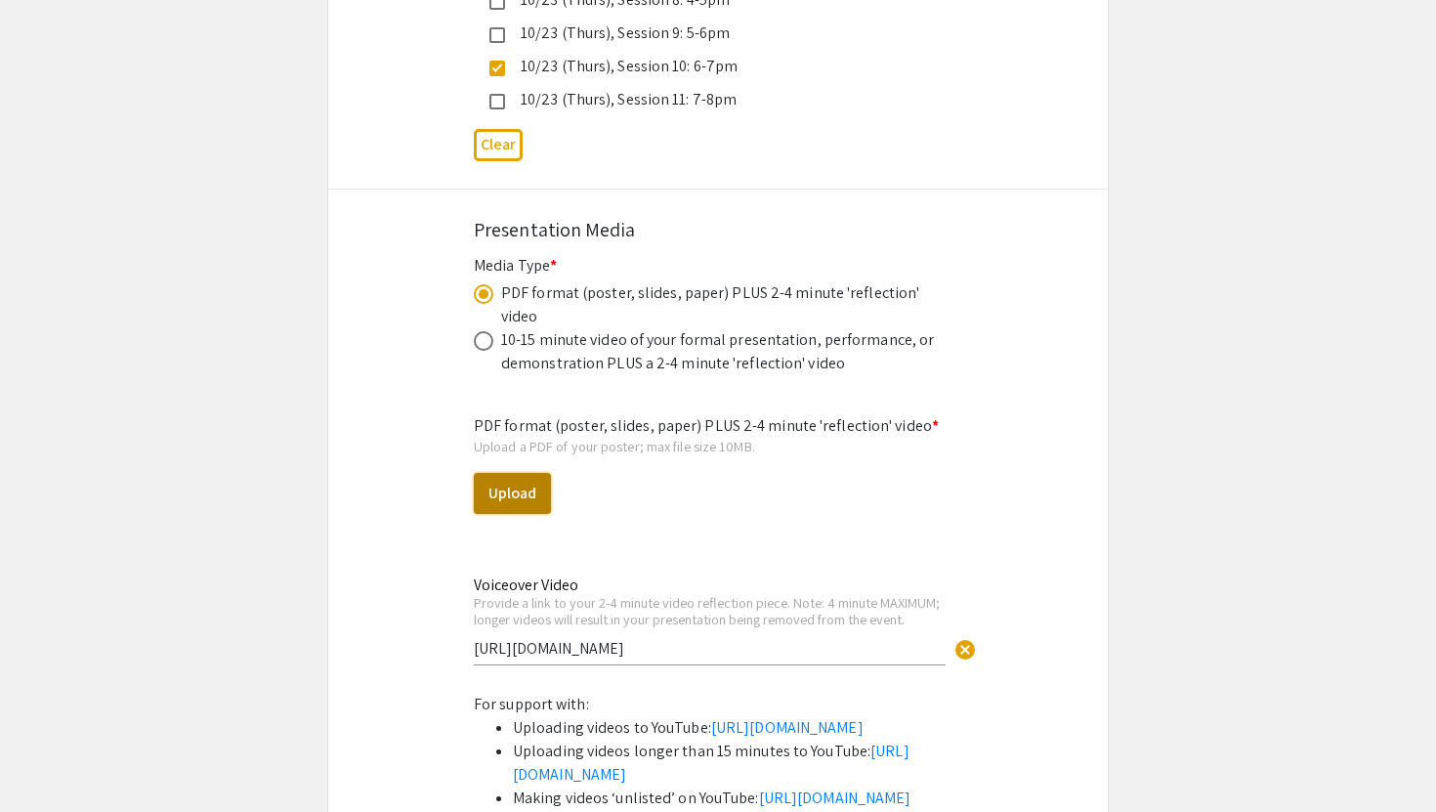
click at [524, 473] on button "Upload" at bounding box center [512, 493] width 77 height 41
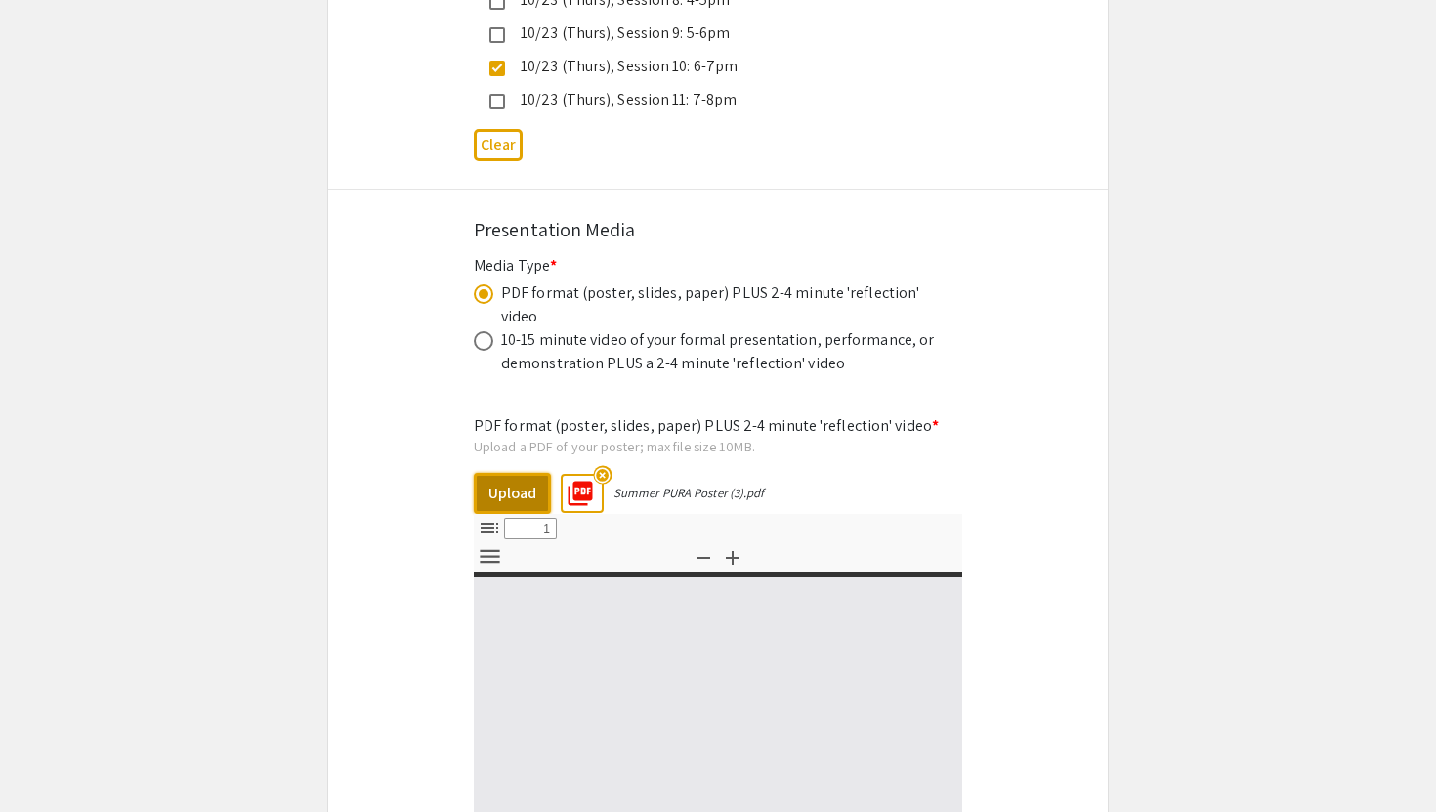
select select "custom"
type input "0"
select select "custom"
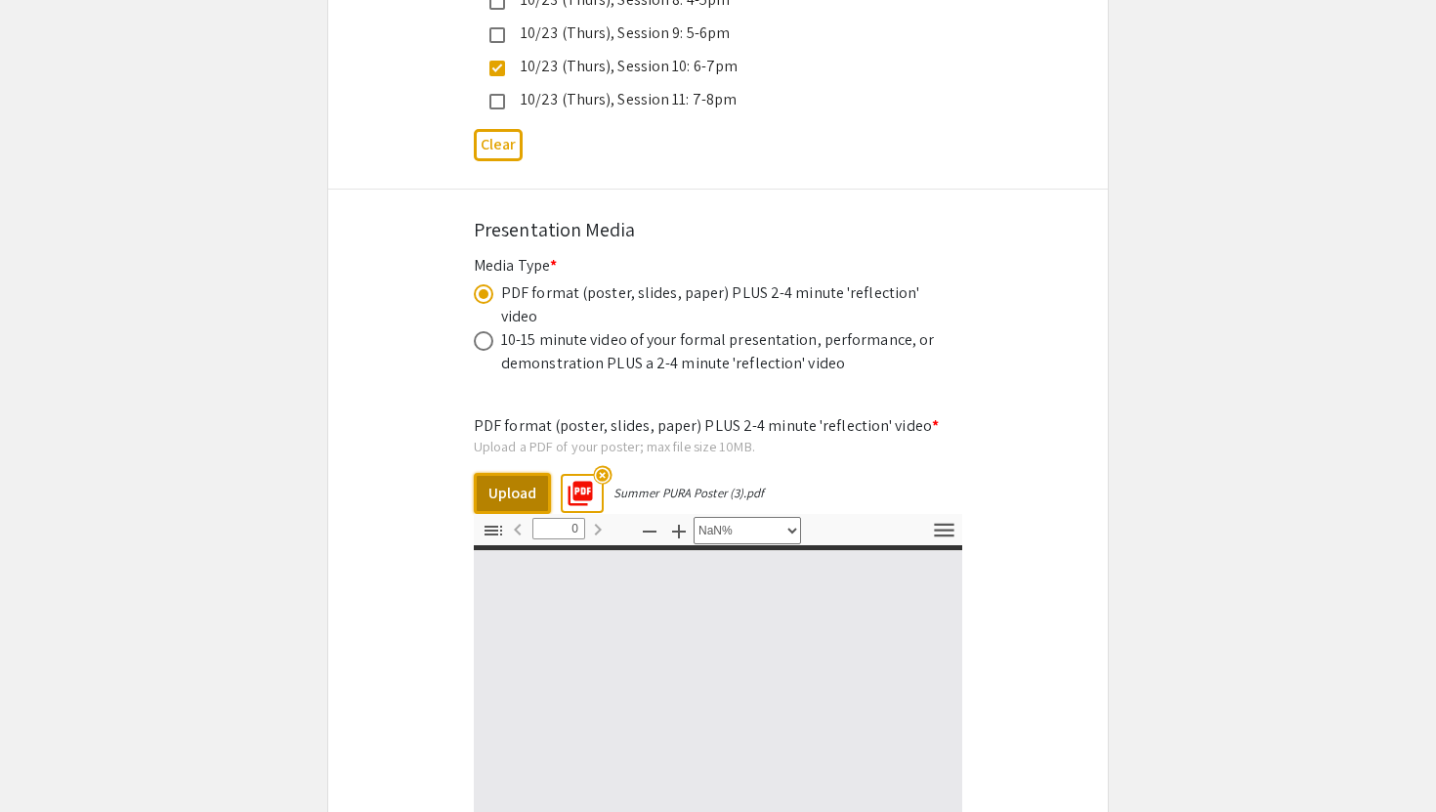
type input "1"
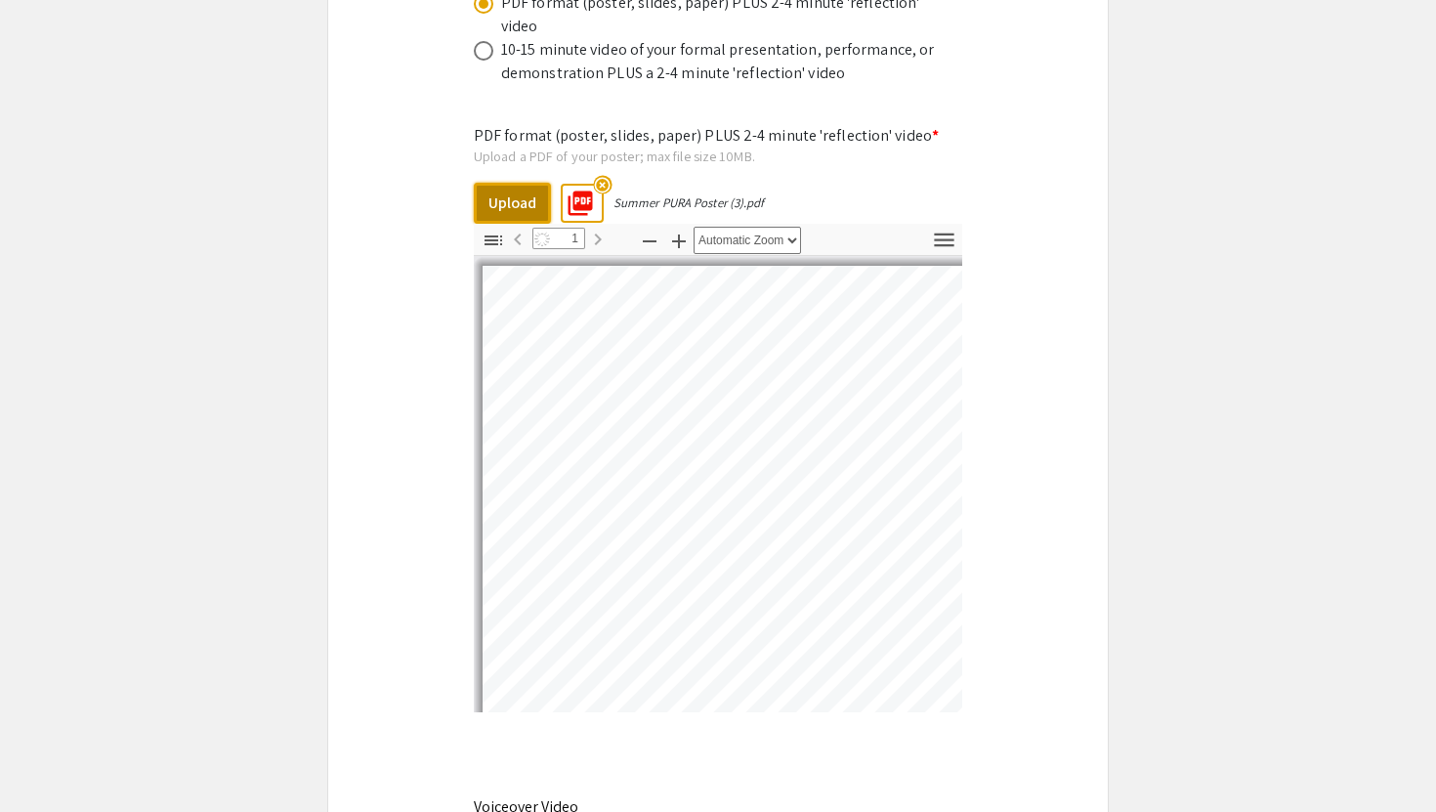
scroll to position [301, 0]
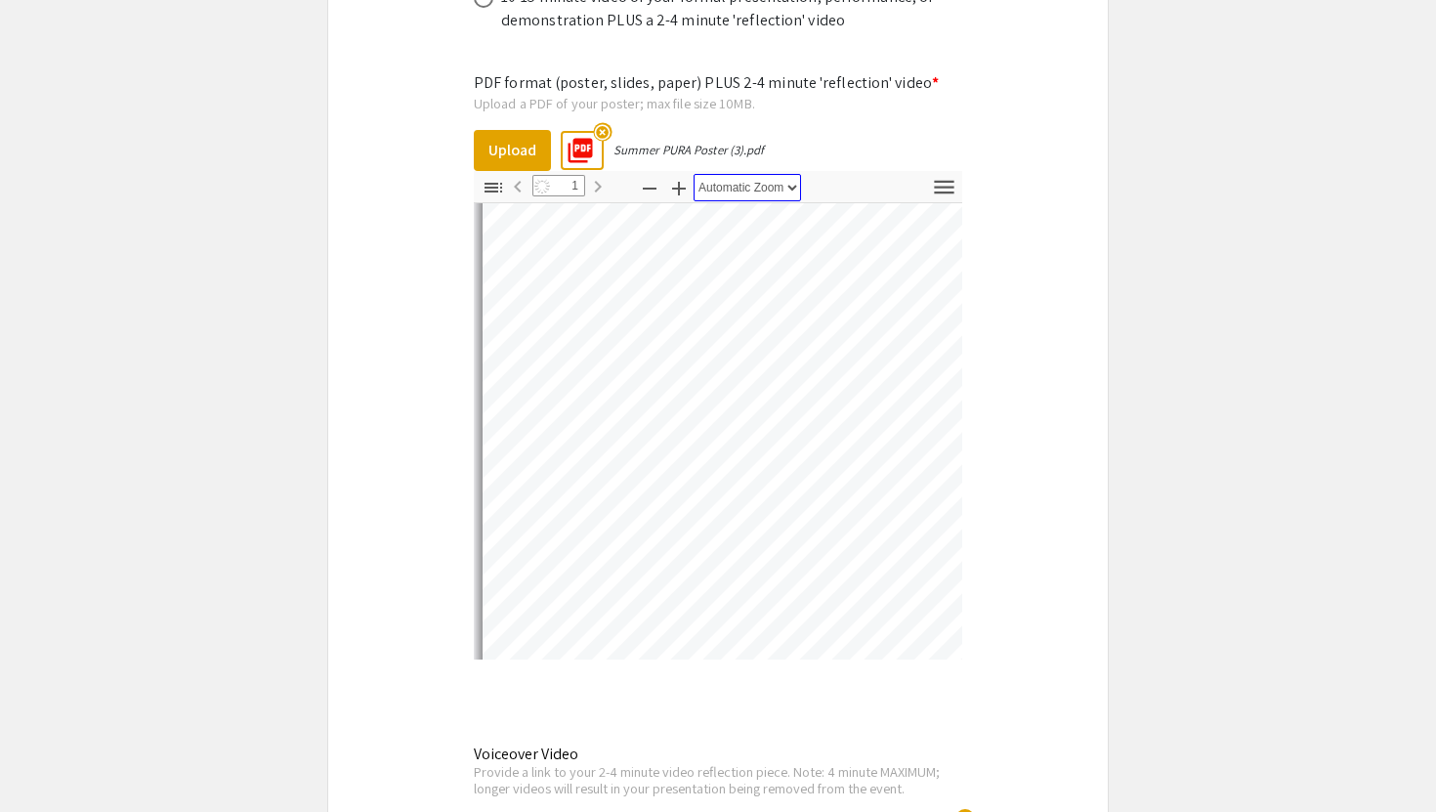
click at [780, 174] on select "Automatic Zoom Actual Size Page Fit Page Width 50% 100% 125% 150% 200% 300% 400…" at bounding box center [747, 187] width 107 height 27
click at [694, 174] on select "Automatic Zoom Actual Size Page Fit Page Width 50% 100% 125% 150% 200% 300% 400…" at bounding box center [747, 187] width 107 height 27
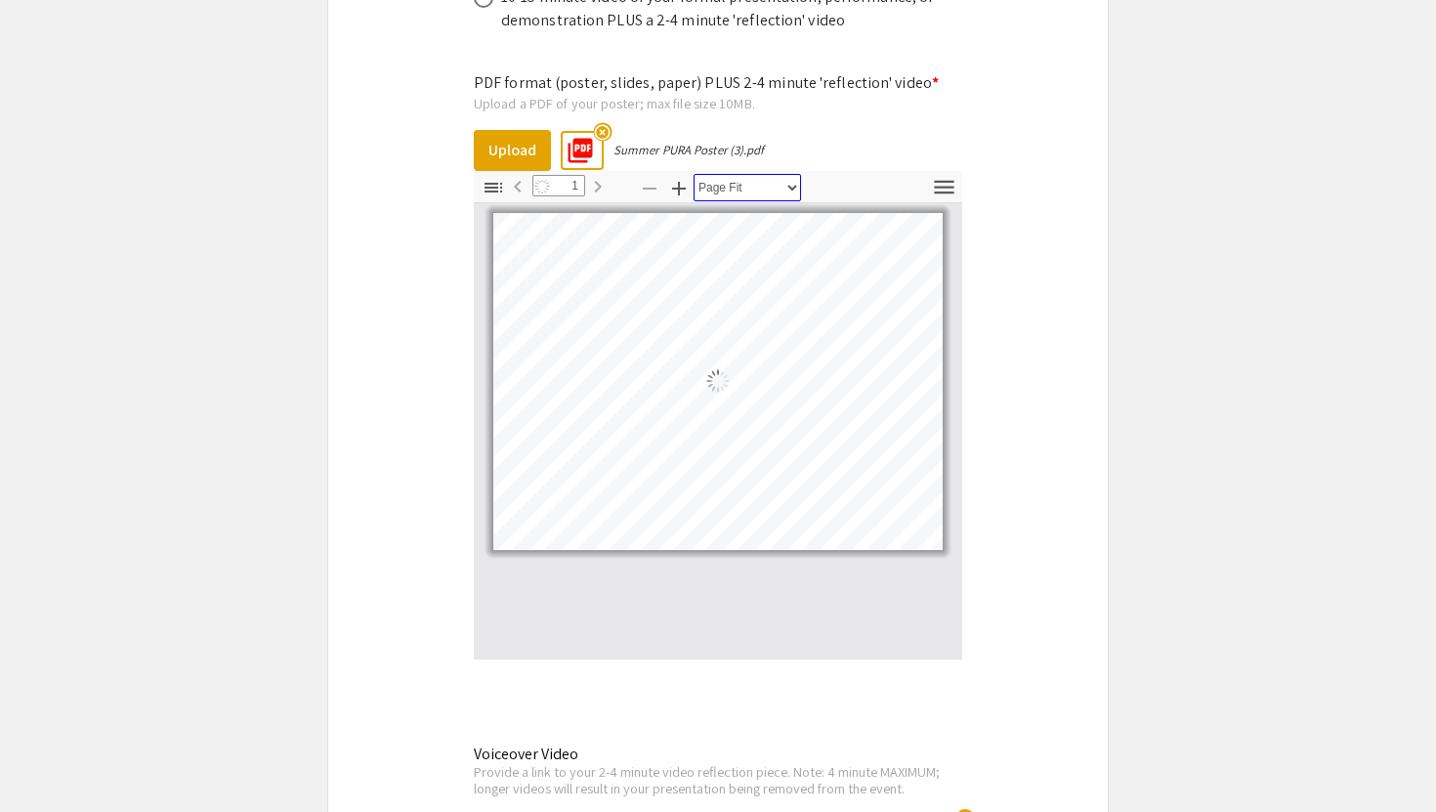
scroll to position [0, 0]
select select "page-fit"
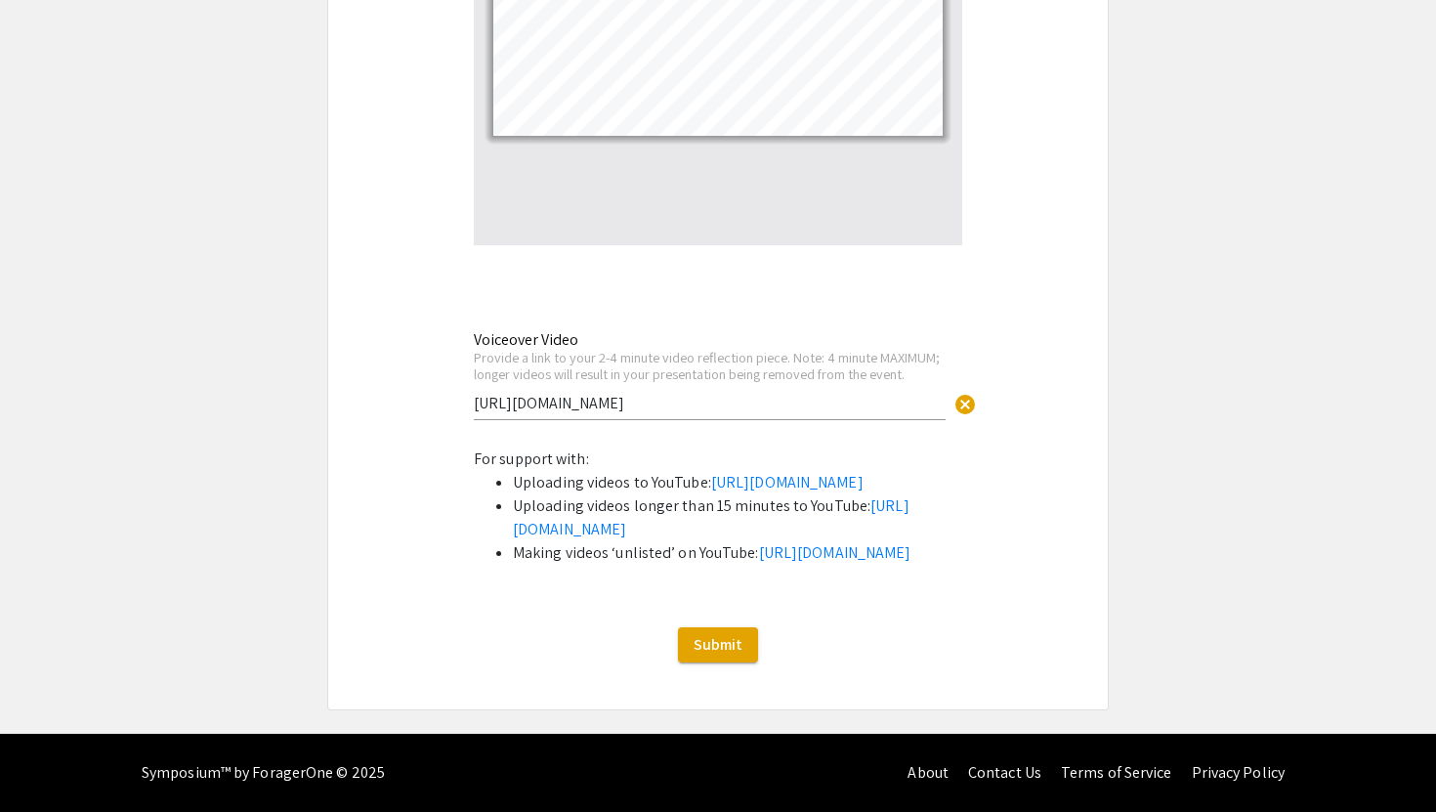
scroll to position [6540, 0]
click at [704, 655] on span "Submit" at bounding box center [718, 644] width 49 height 21
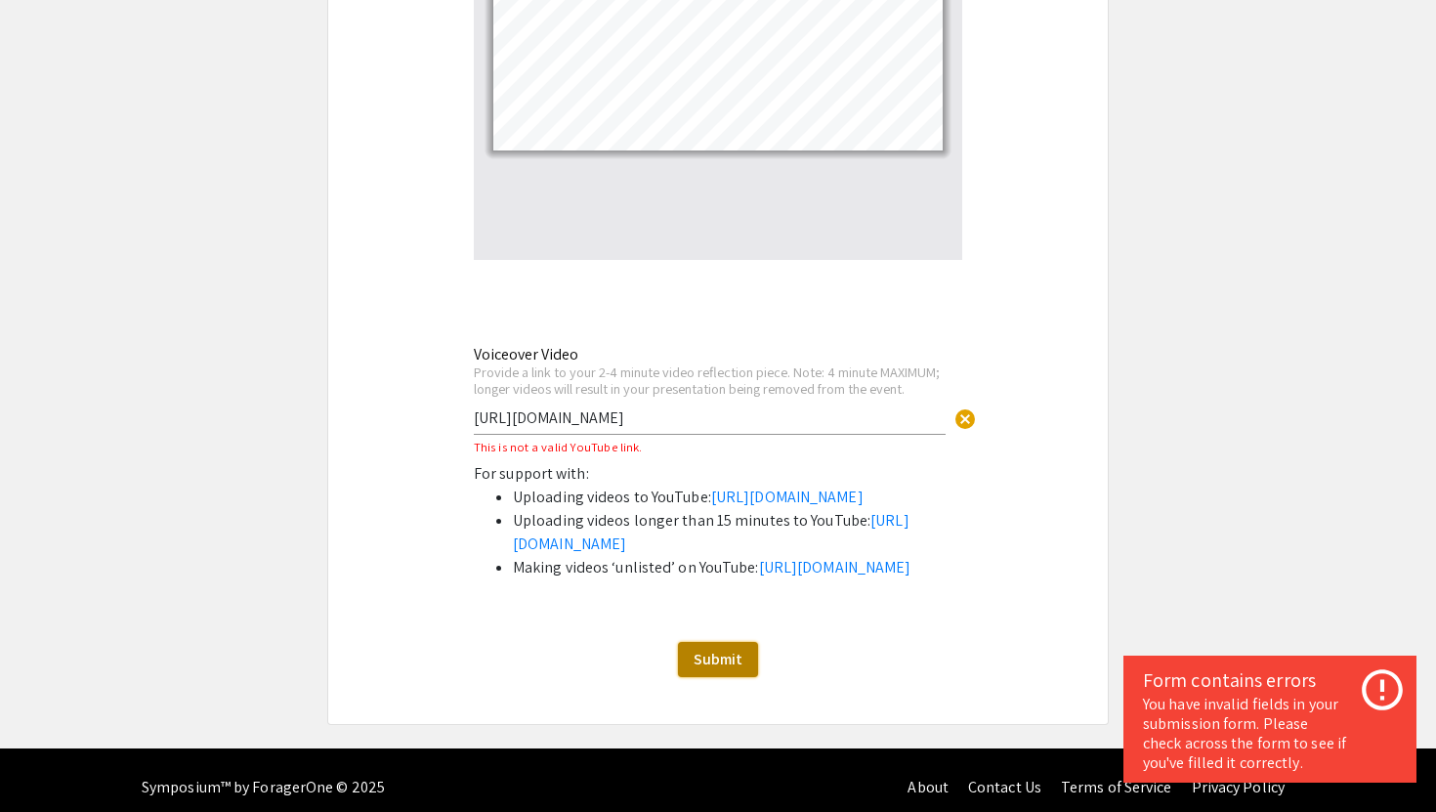
scroll to position [6490, 0]
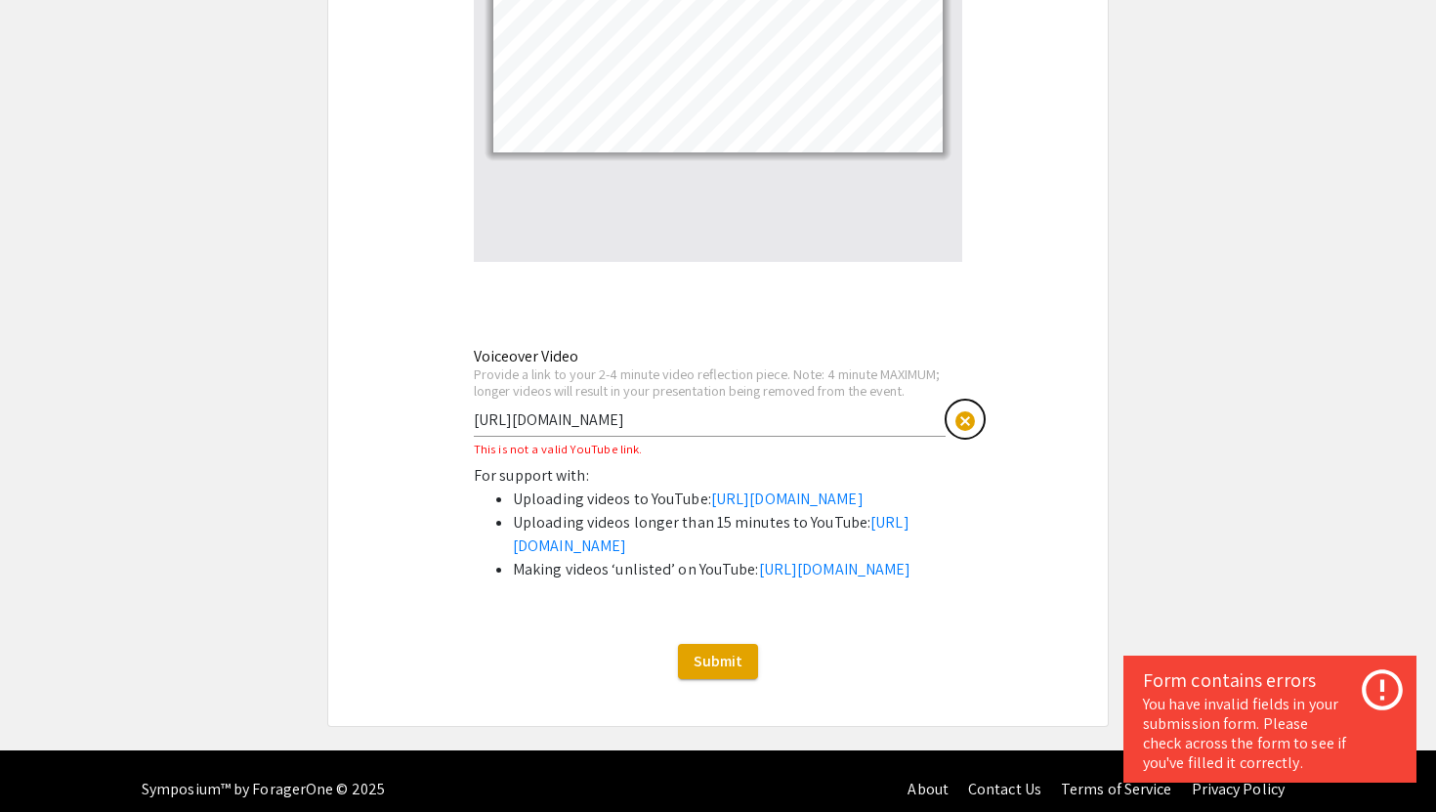
click at [967, 409] on span "cancel" at bounding box center [965, 420] width 23 height 23
